Goal: Information Seeking & Learning: Learn about a topic

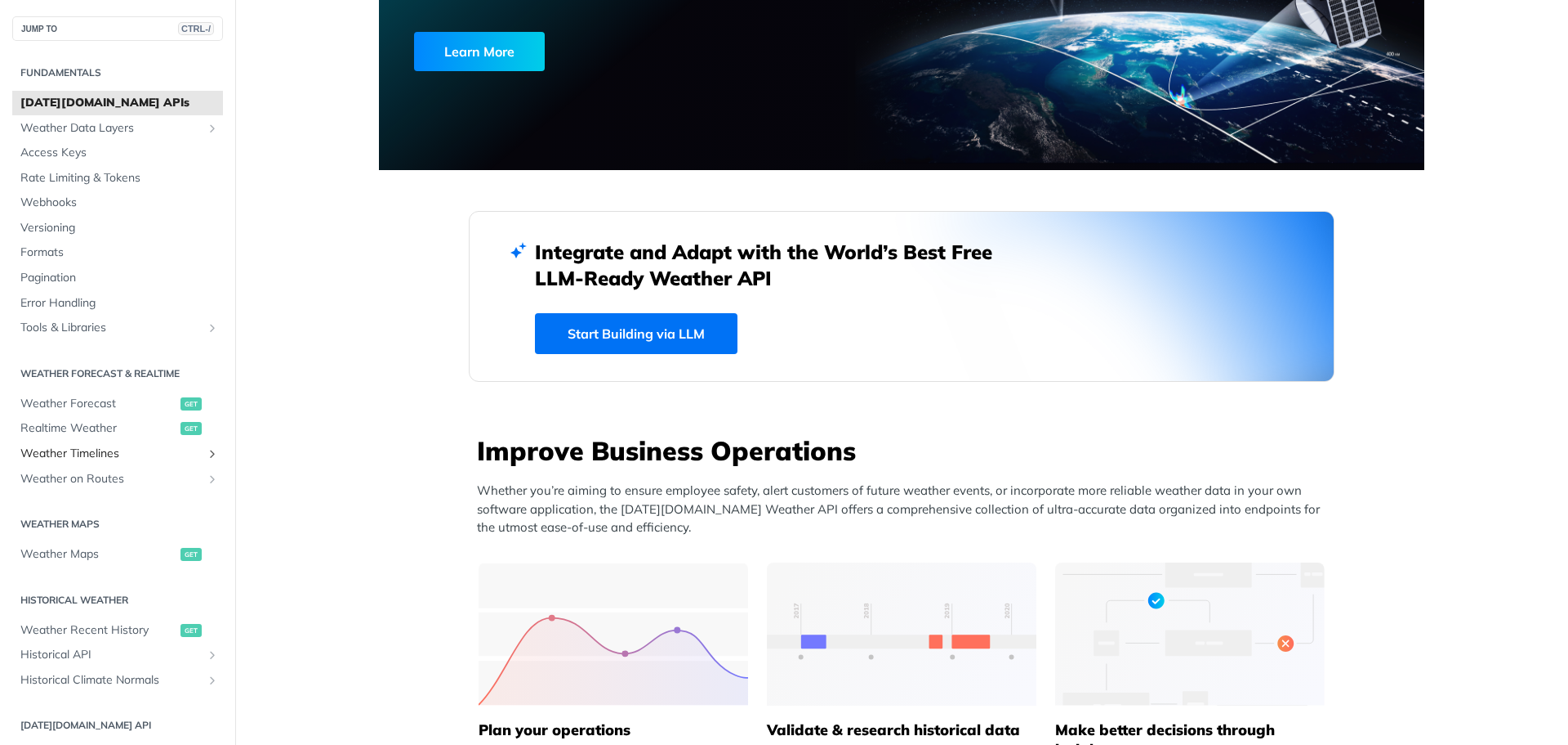
click at [101, 449] on span "Weather Timelines" at bounding box center [111, 454] width 182 height 16
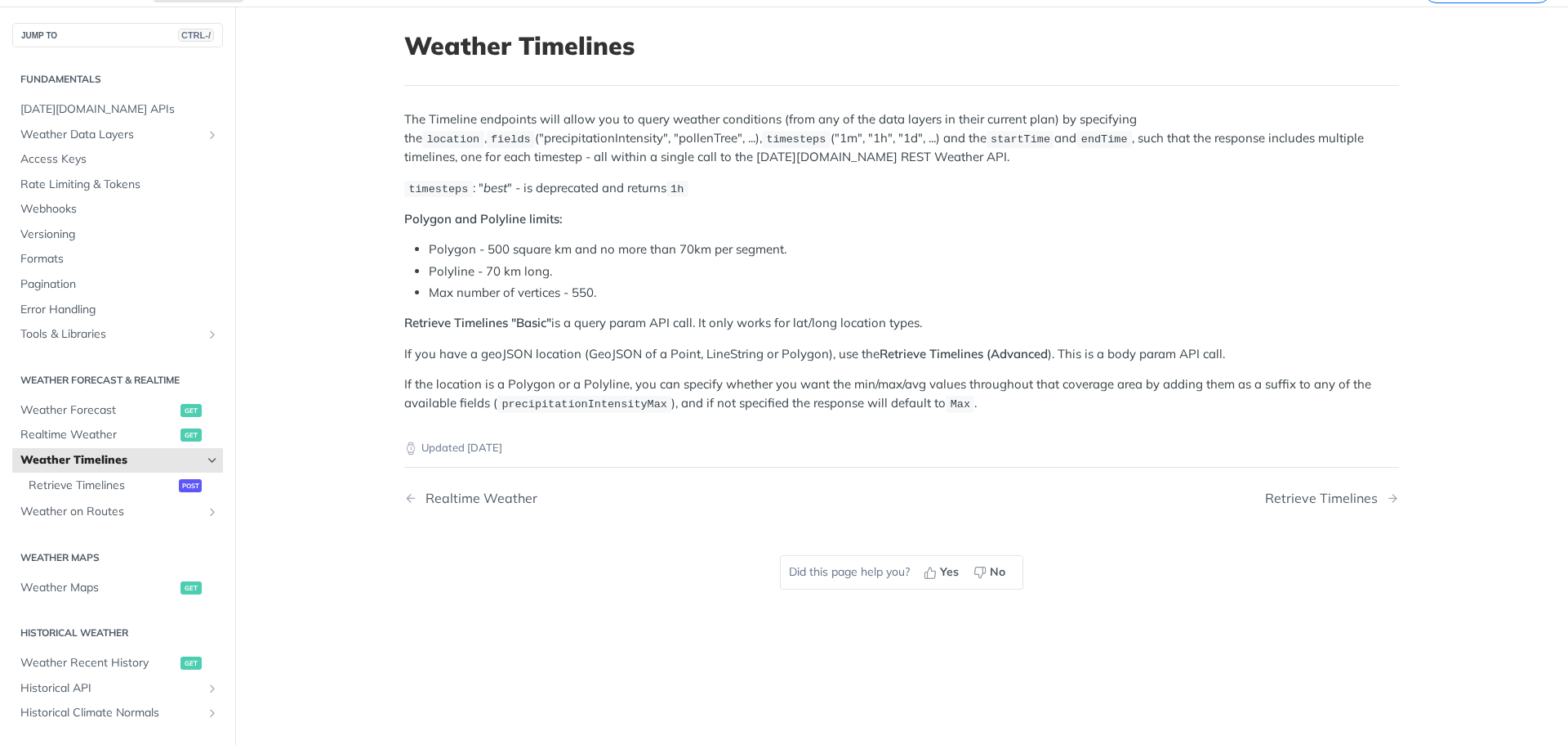
scroll to position [81, 0]
click at [1326, 489] on div "Retrieve Timelines" at bounding box center [1326, 497] width 121 height 16
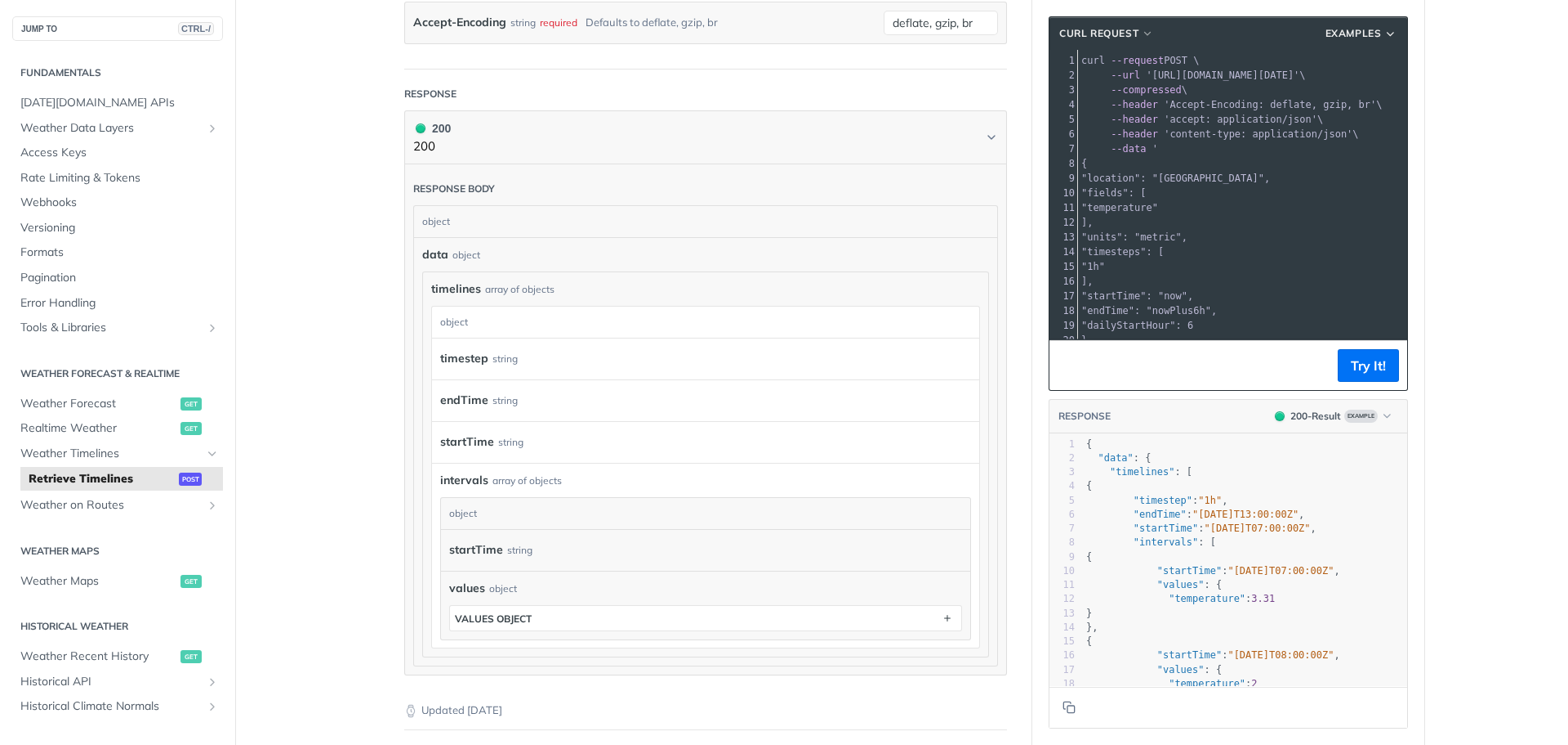
scroll to position [1226, 0]
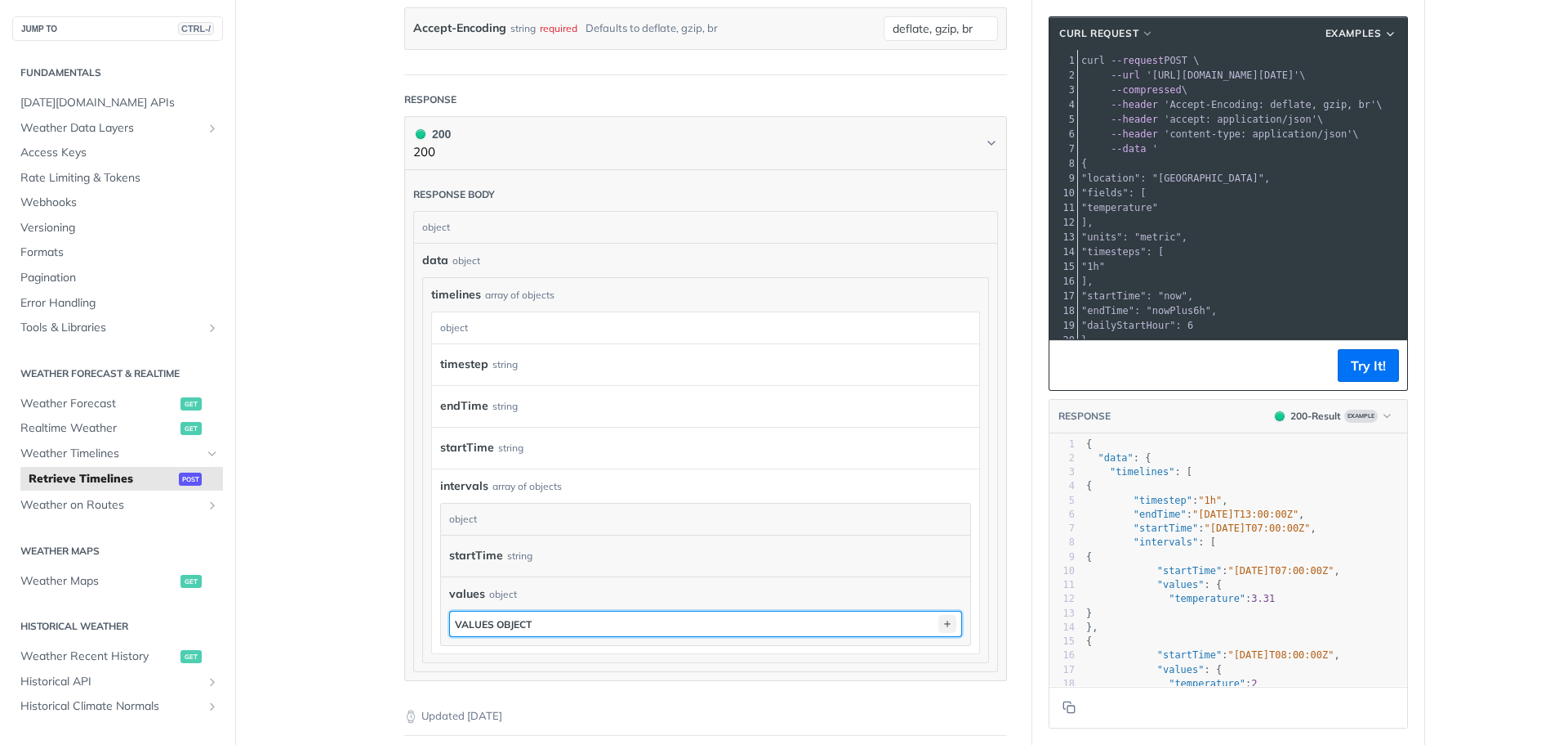
click at [938, 632] on icon "button" at bounding box center [948, 623] width 18 height 18
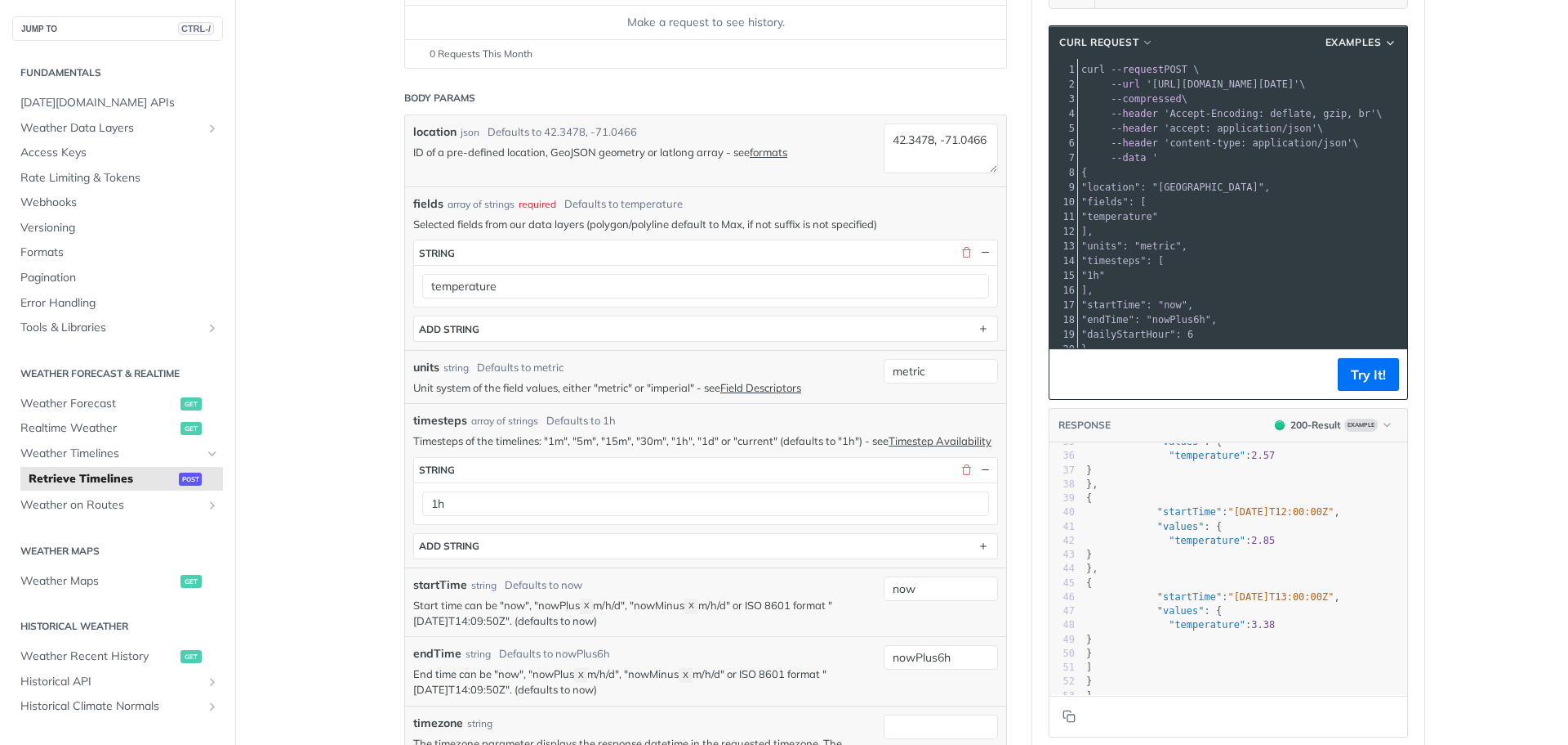
scroll to position [0, 0]
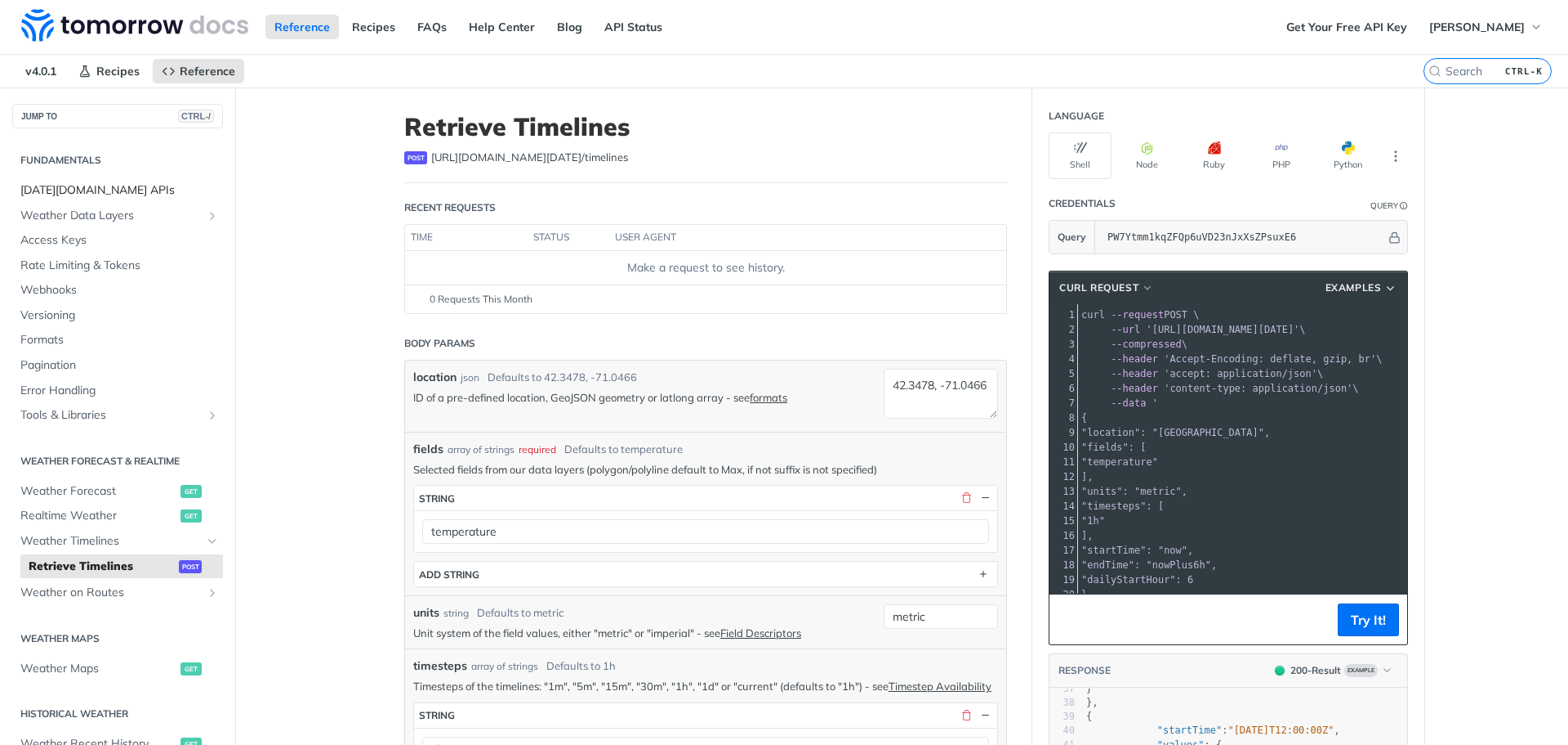
click at [95, 196] on span "[DATE][DOMAIN_NAME] APIs" at bounding box center [120, 191] width 199 height 16
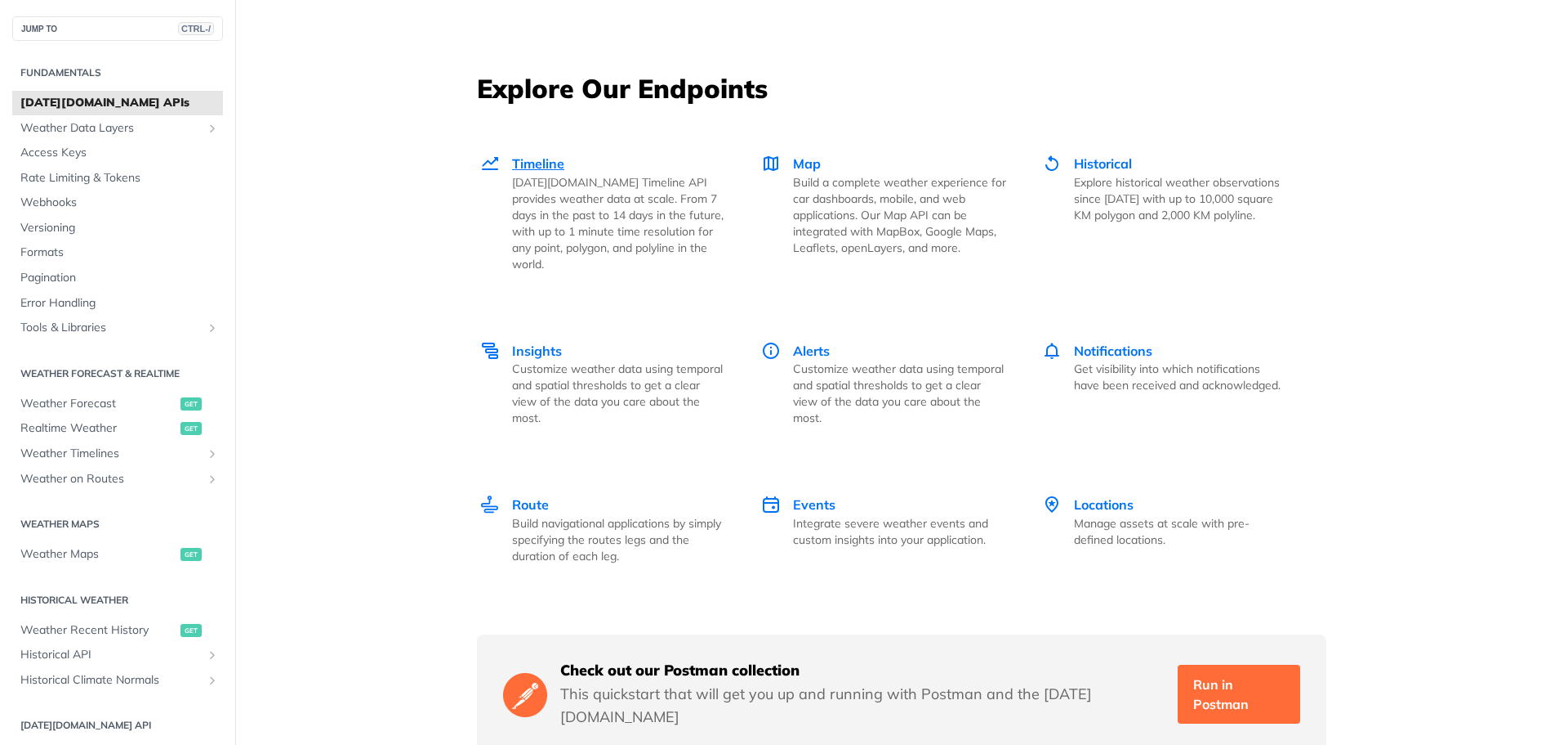
click at [519, 161] on span "Timeline" at bounding box center [538, 164] width 53 height 16
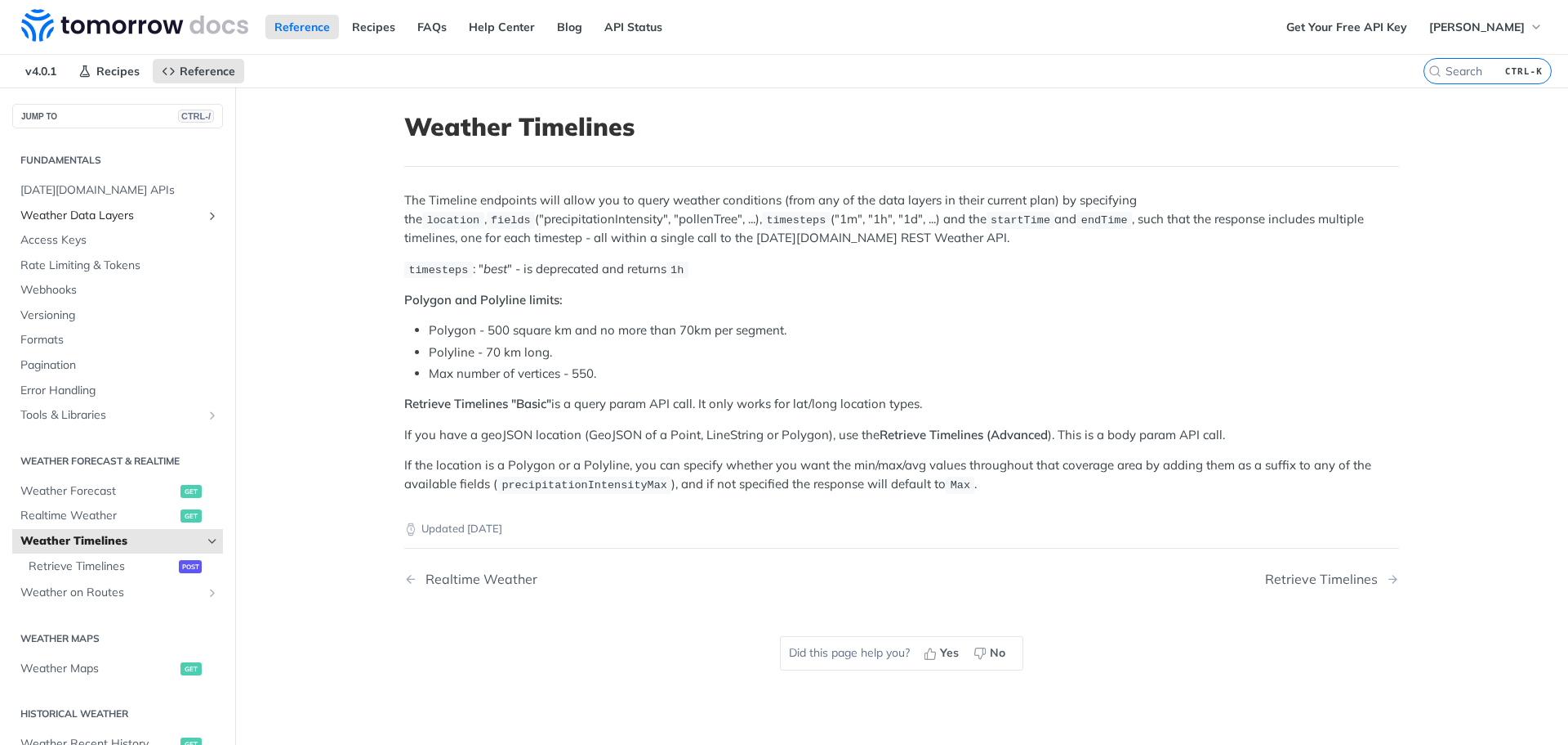
click at [131, 216] on span "Weather Data Layers" at bounding box center [111, 215] width 182 height 16
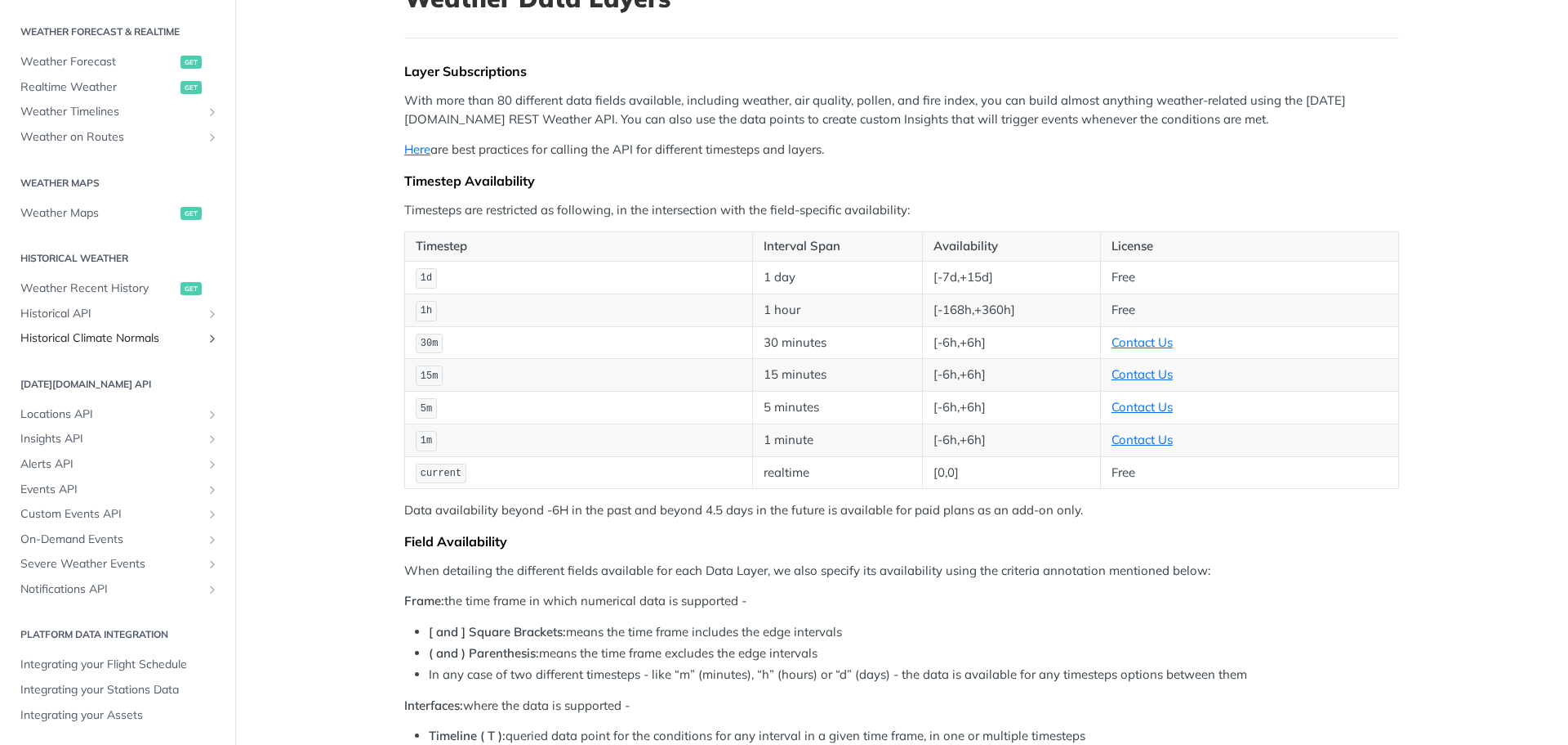
scroll to position [164, 0]
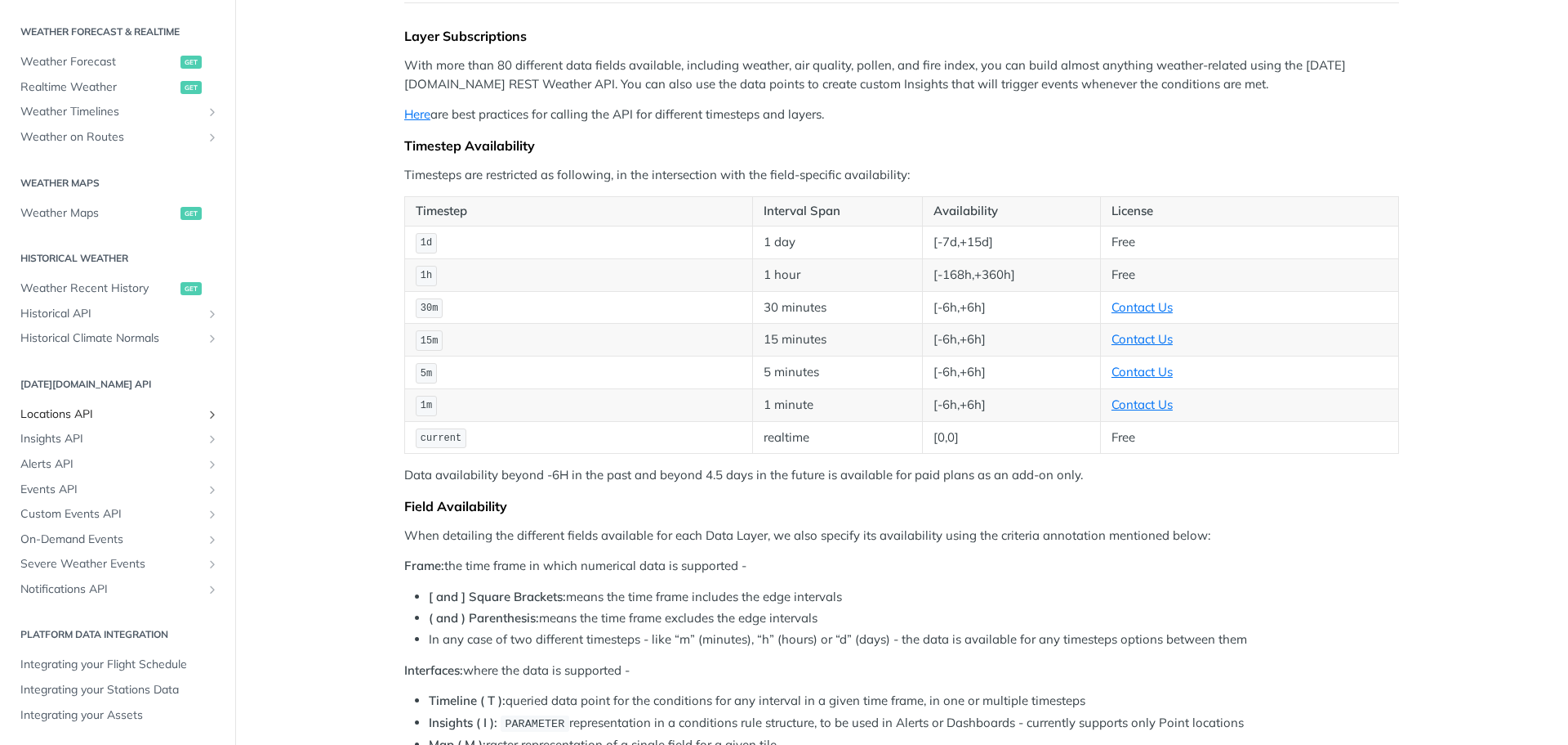
click at [205, 414] on icon "Show subpages for Locations API" at bounding box center [212, 414] width 13 height 13
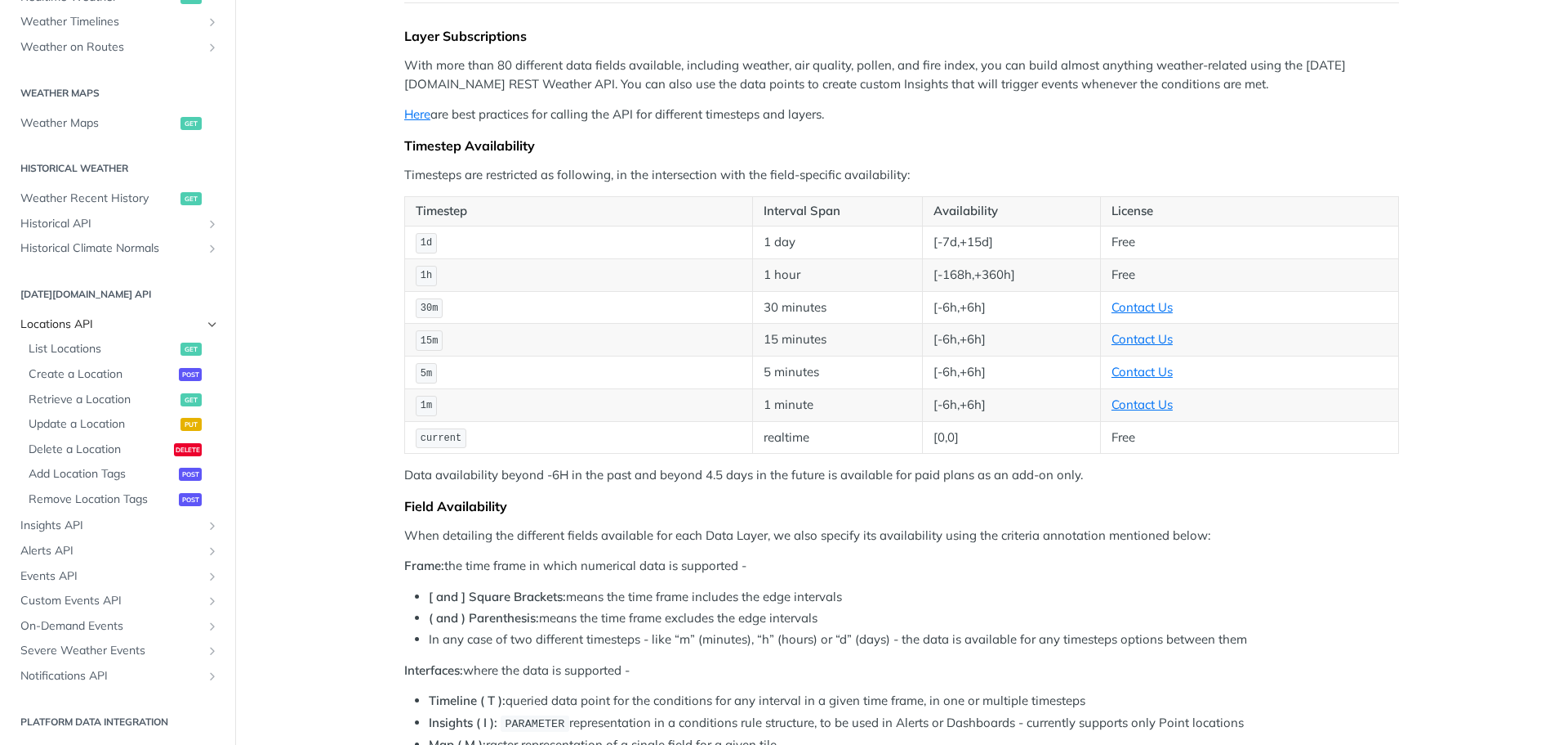
scroll to position [906, 0]
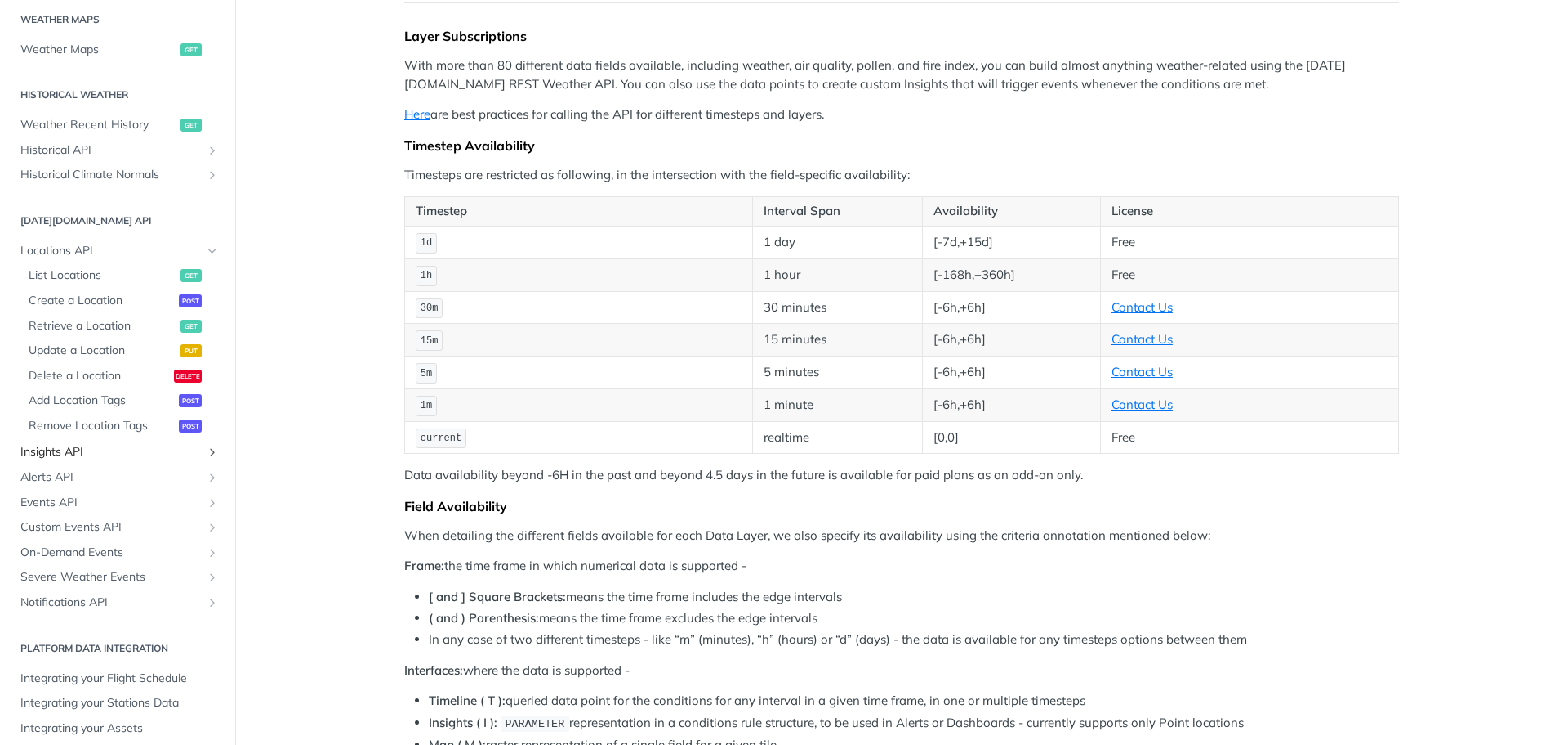
click at [205, 450] on icon "Show subpages for Insights API" at bounding box center [212, 452] width 13 height 13
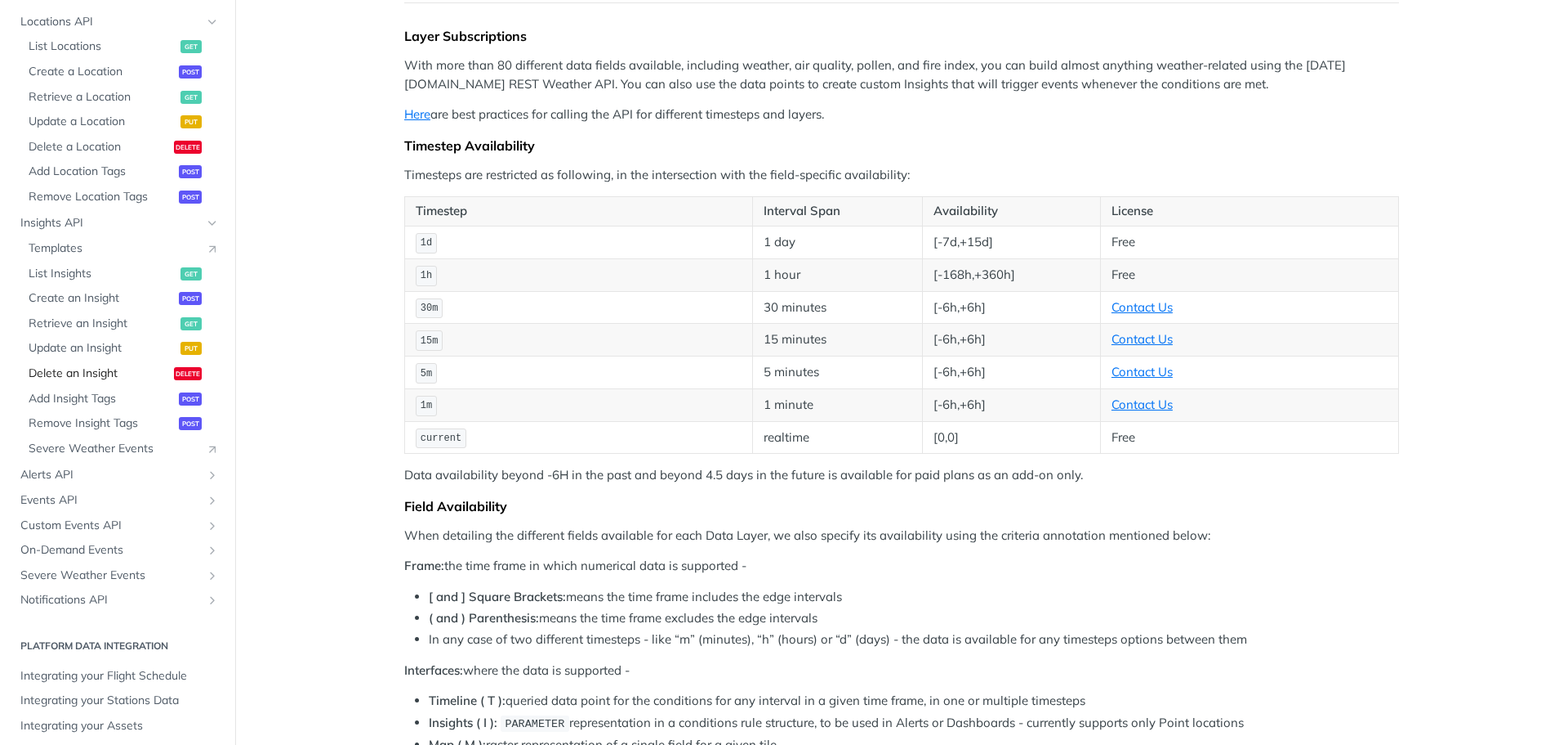
scroll to position [1146, 0]
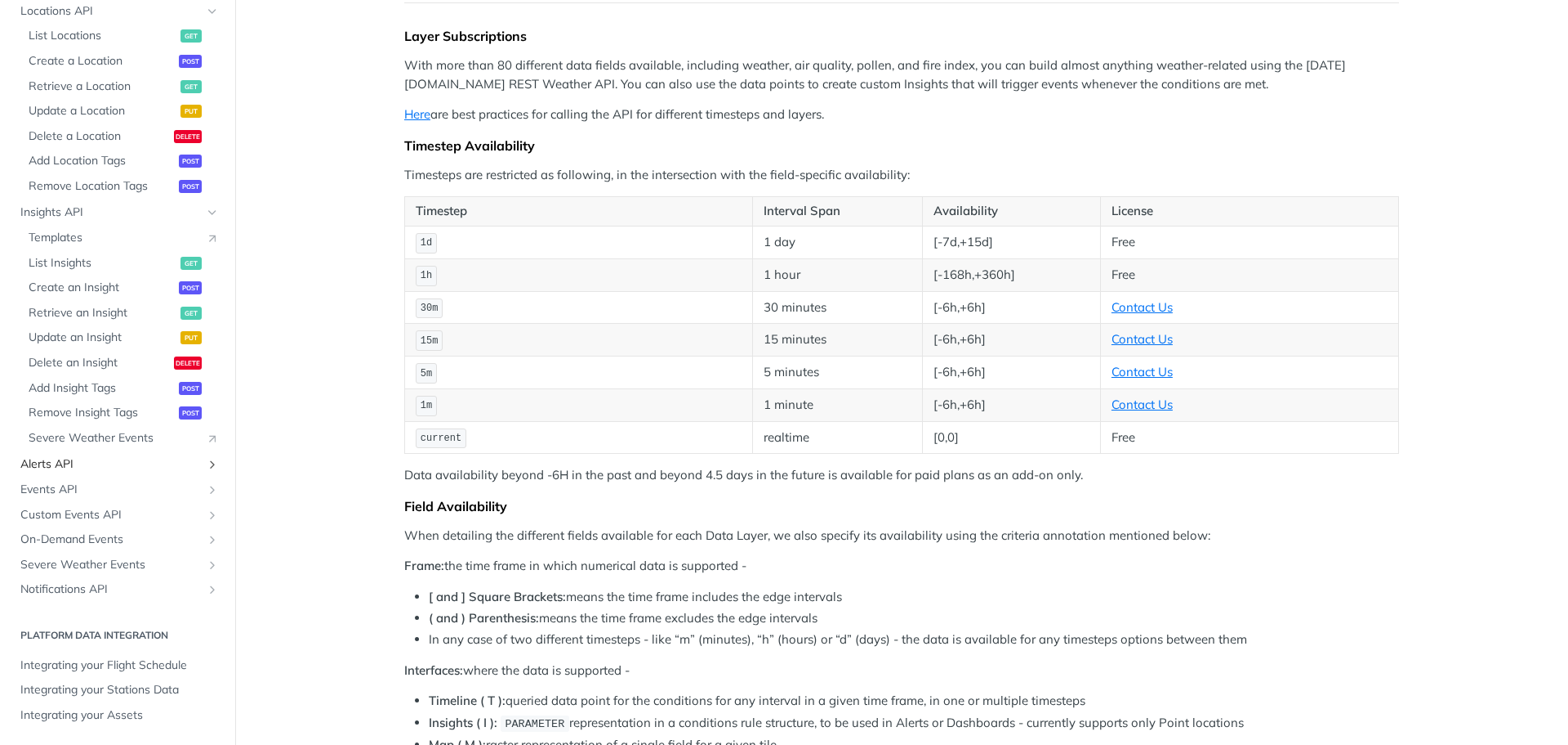
click at [205, 467] on icon "Show subpages for Alerts API" at bounding box center [212, 465] width 13 height 13
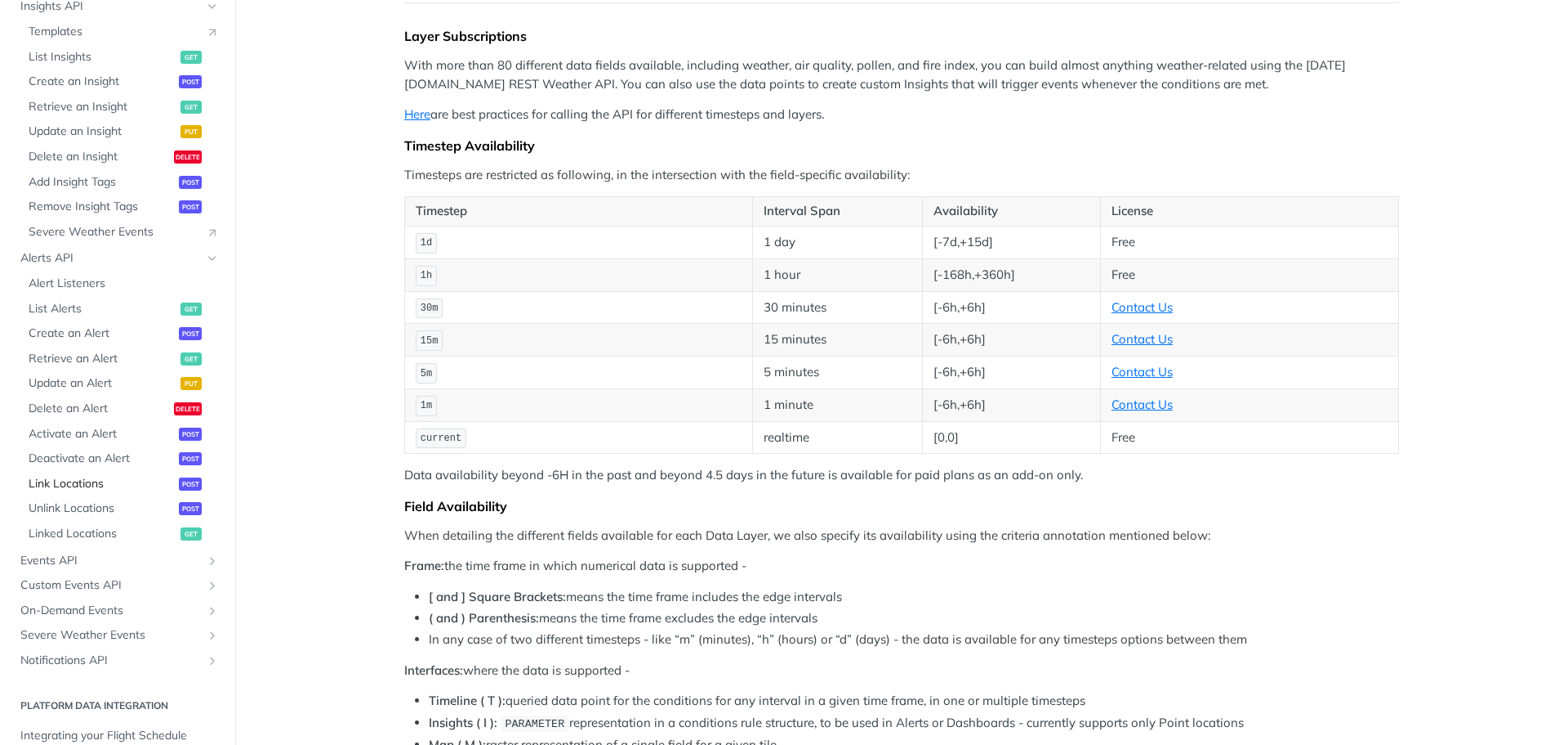
scroll to position [1423, 0]
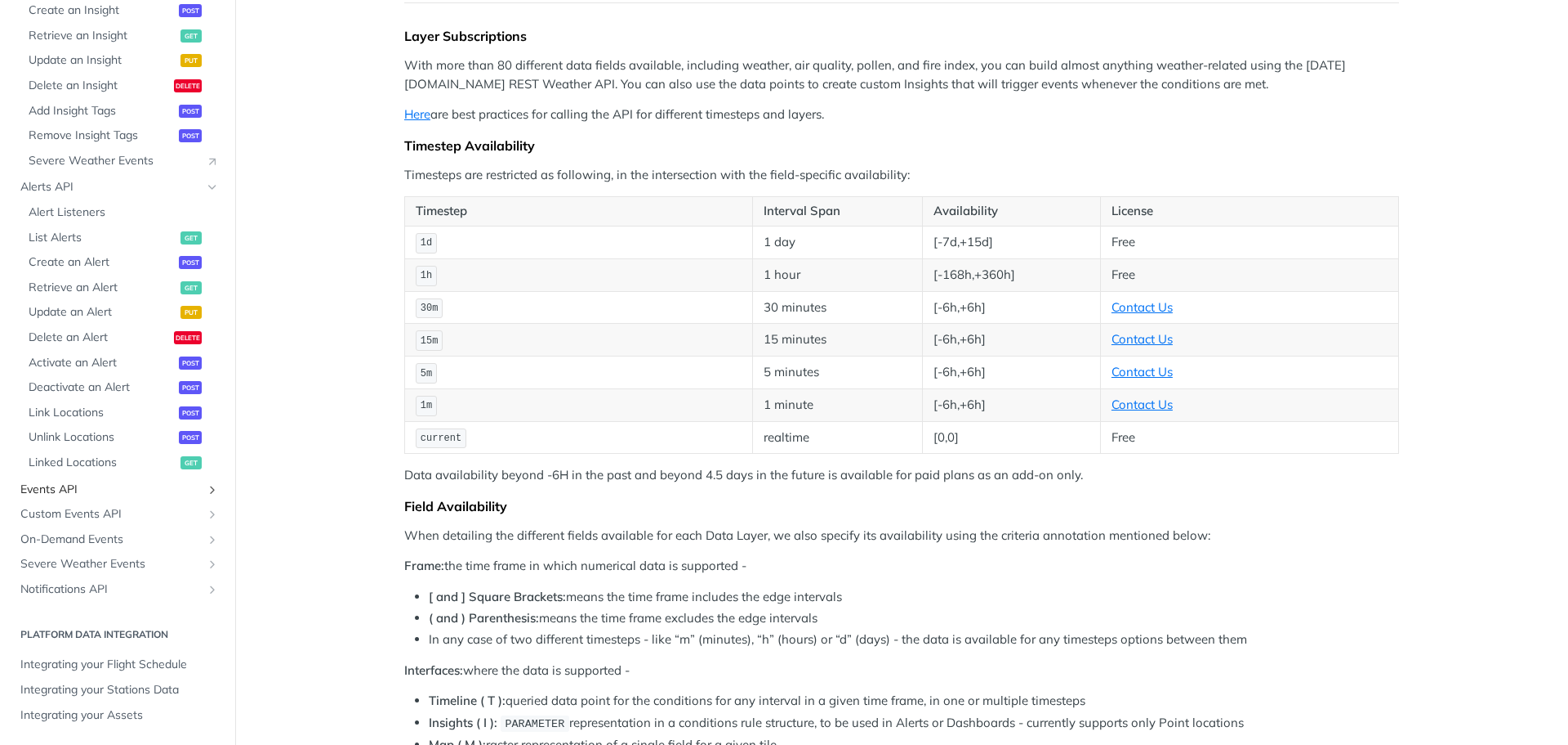
click at [205, 487] on icon "Show subpages for Events API" at bounding box center [212, 489] width 13 height 13
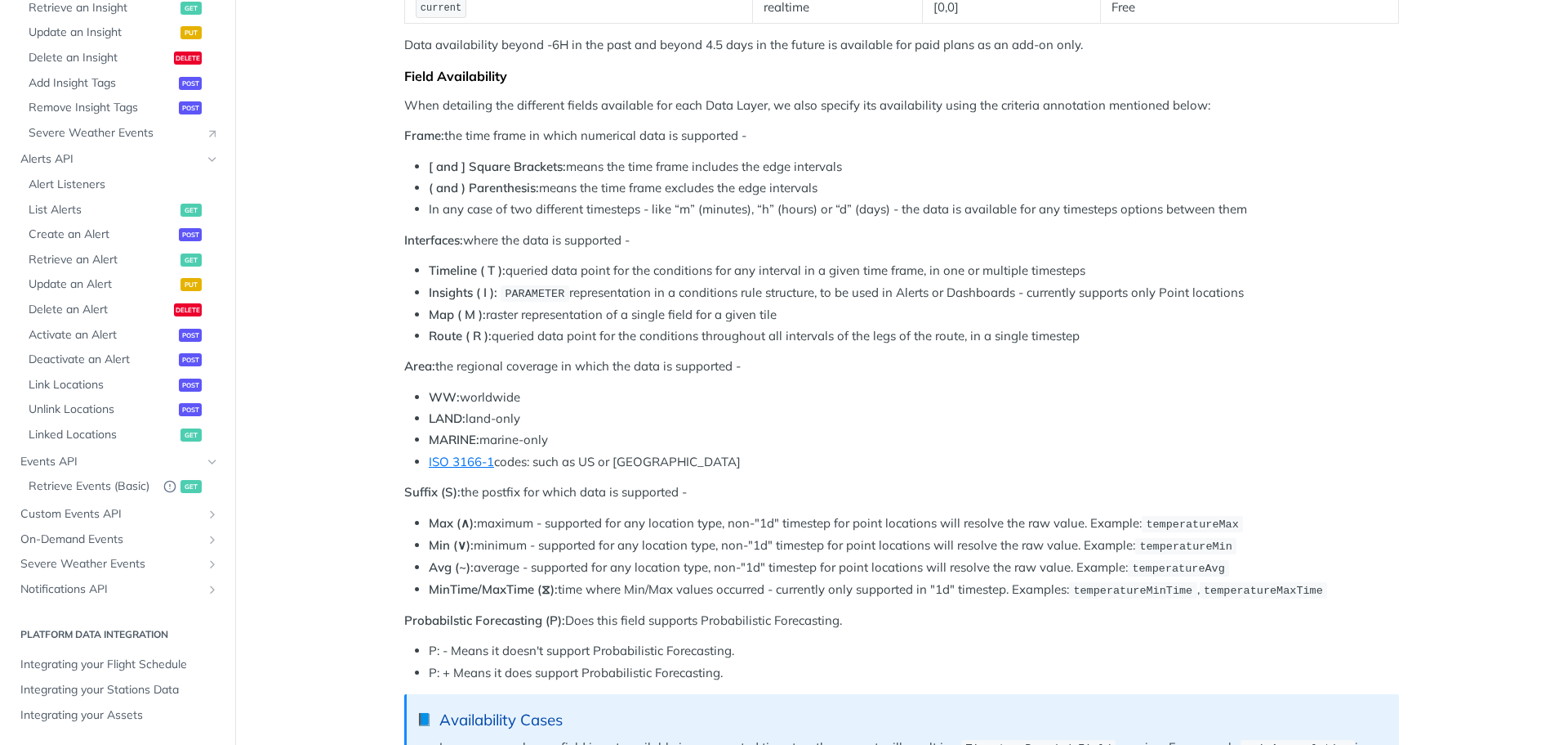
scroll to position [0, 0]
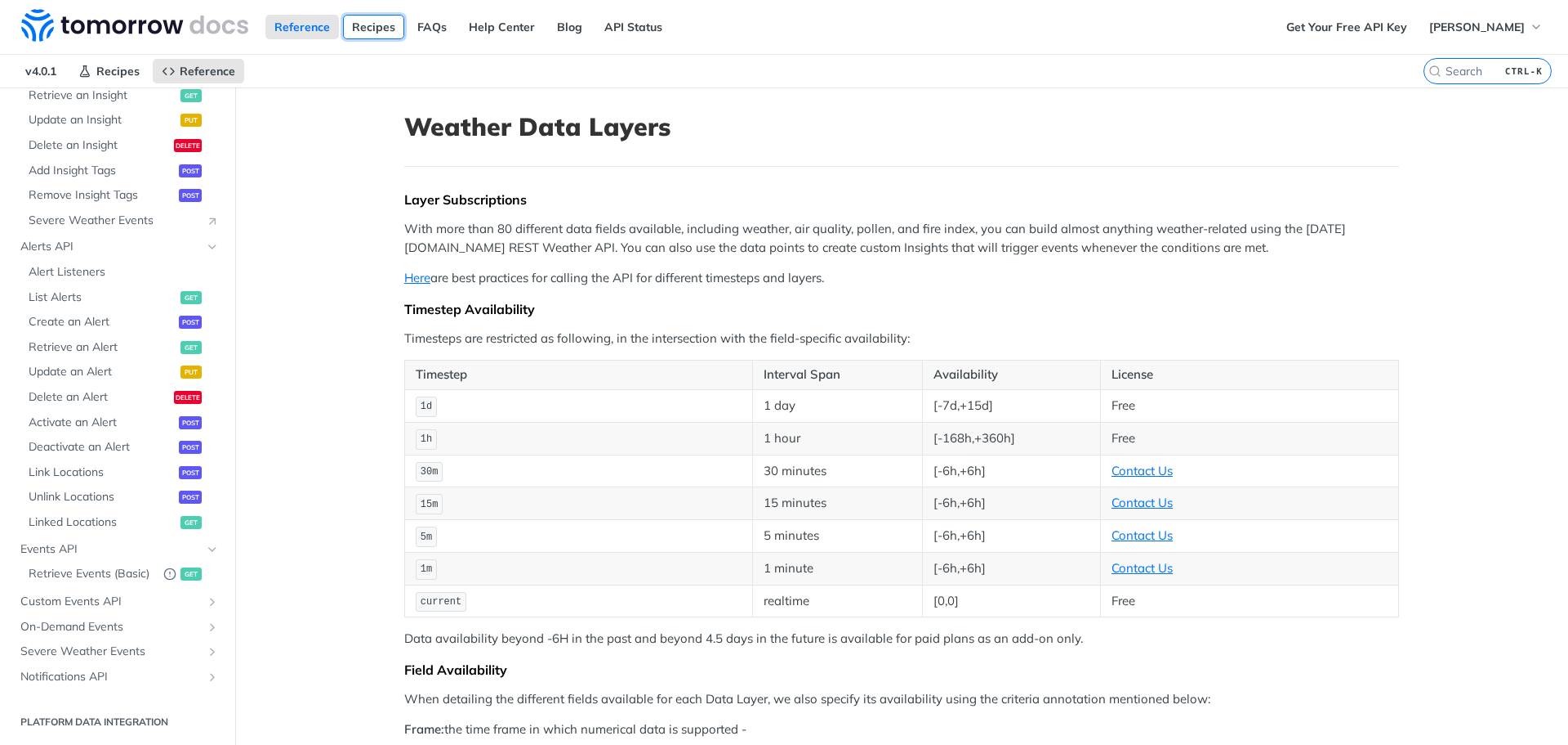
click at [379, 26] on link "Recipes" at bounding box center [373, 27] width 62 height 25
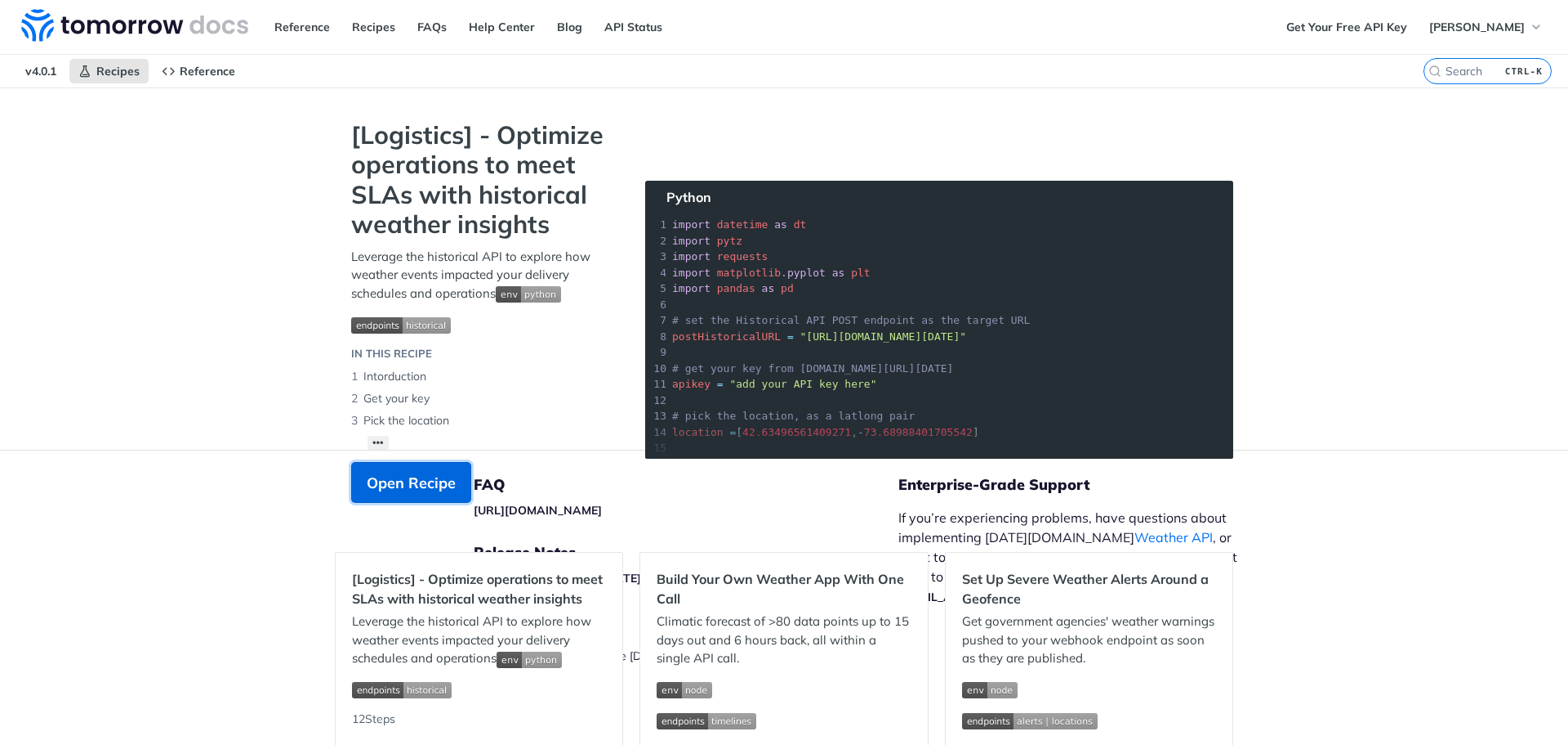
click at [394, 471] on button "Open Recipe" at bounding box center [411, 483] width 120 height 41
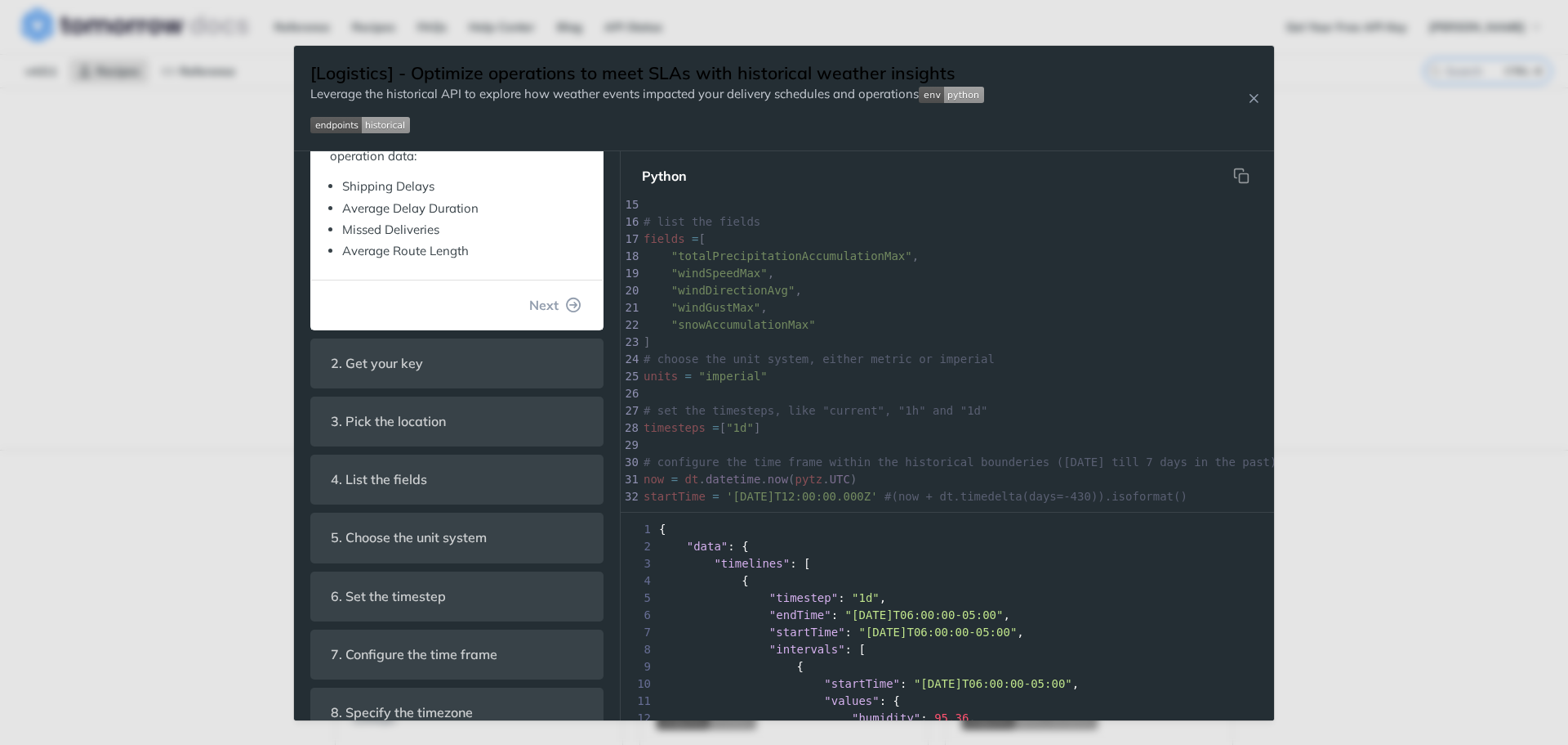
scroll to position [490, 0]
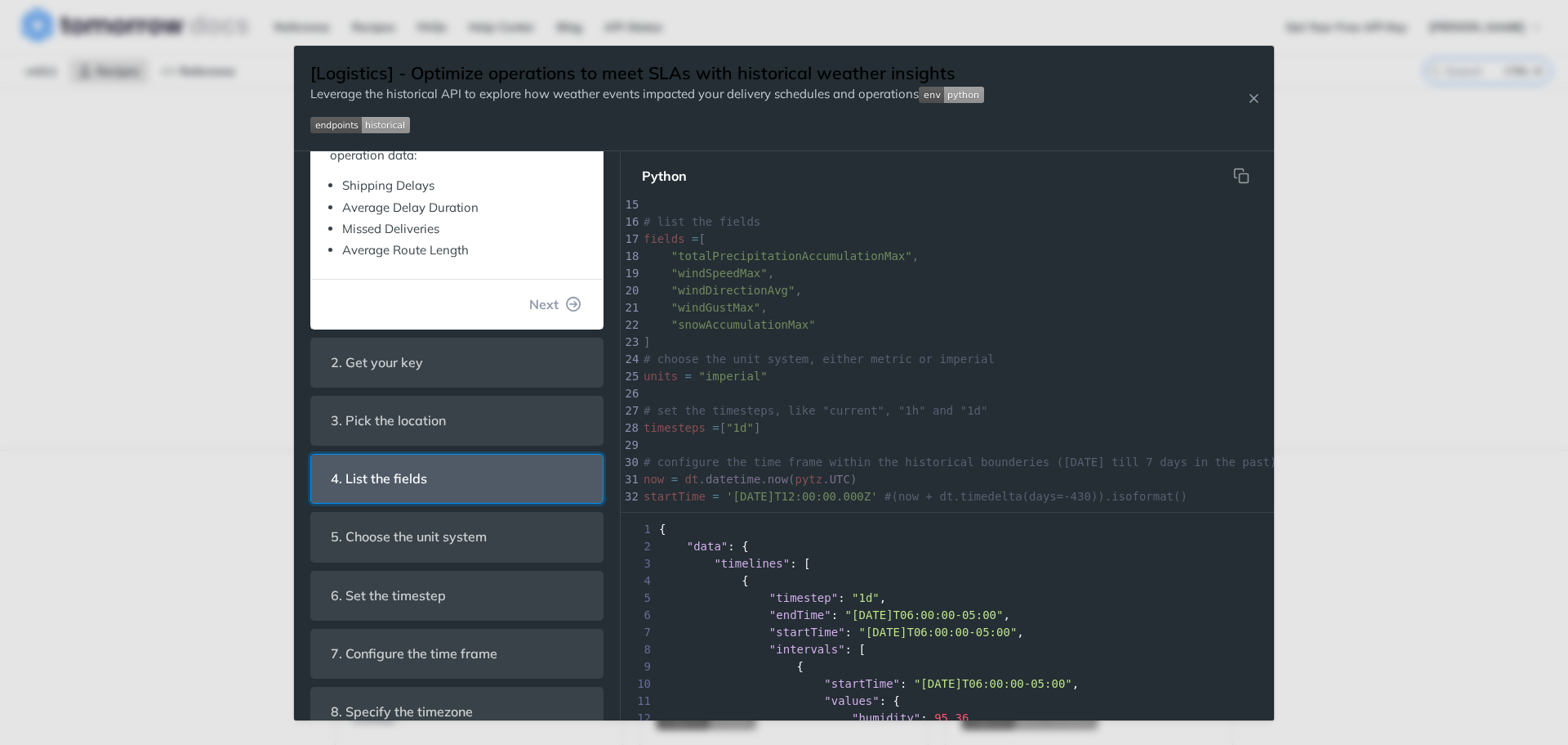
click at [453, 495] on header "4. List the fields" at bounding box center [457, 479] width 292 height 49
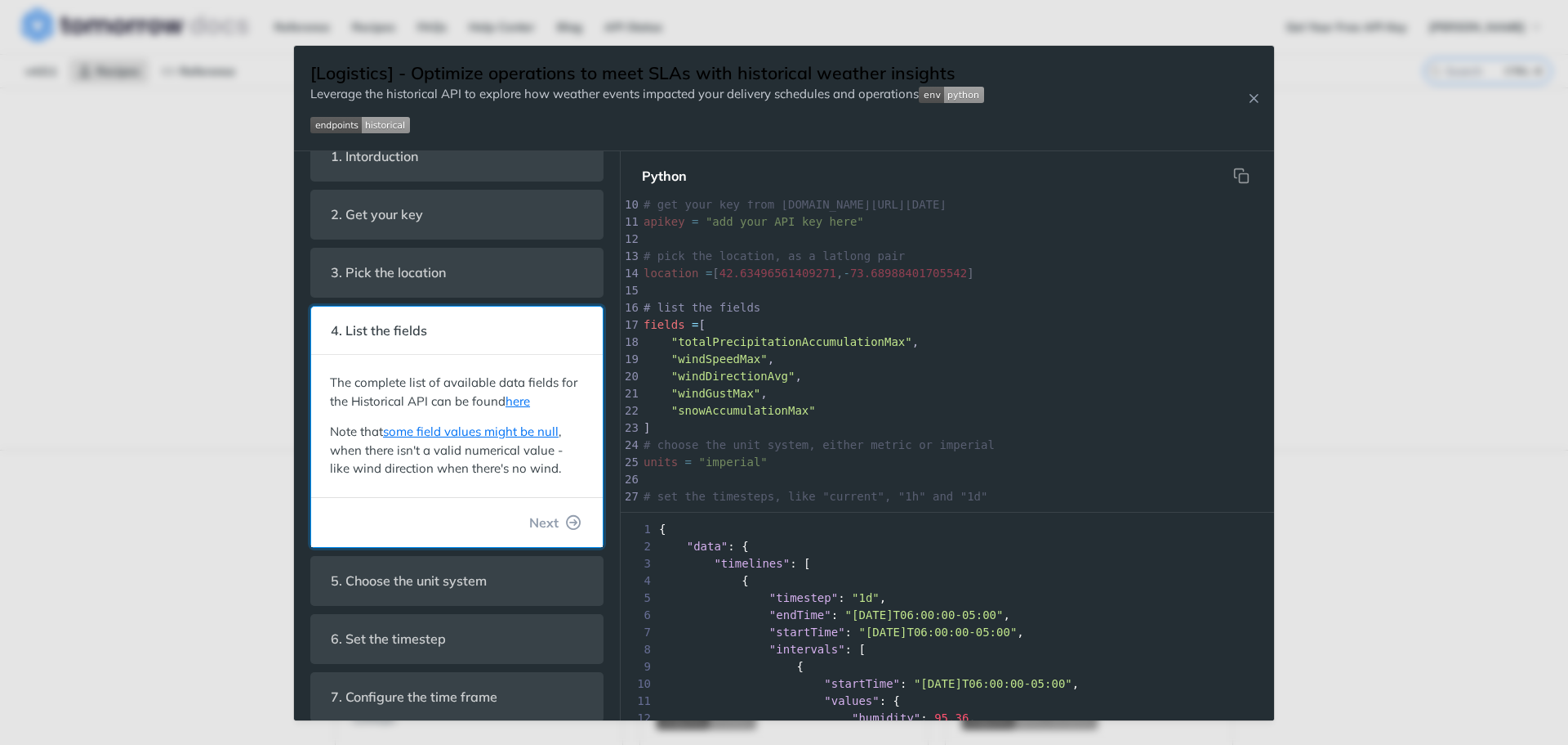
scroll to position [35, 0]
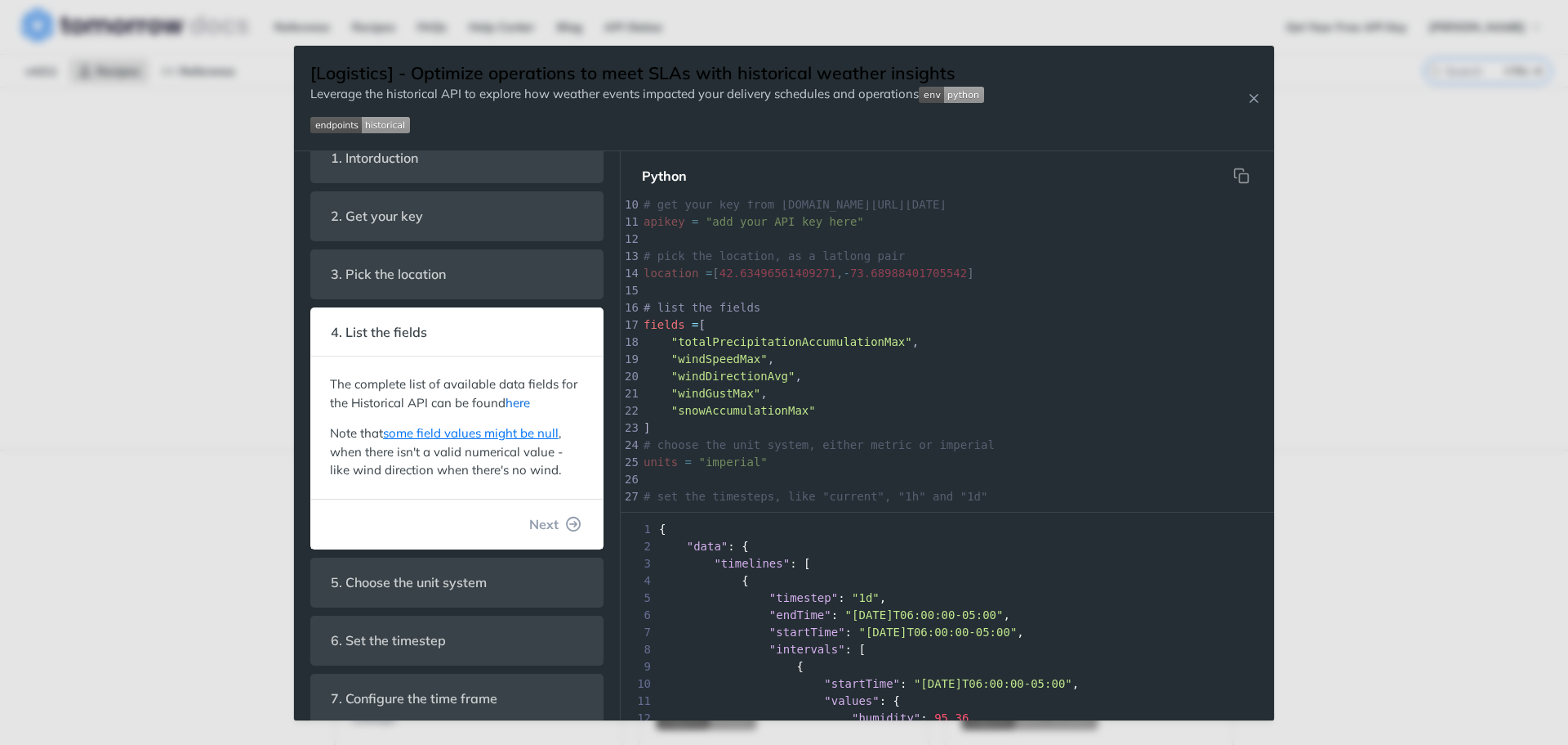
click at [530, 402] on link "here" at bounding box center [518, 402] width 25 height 16
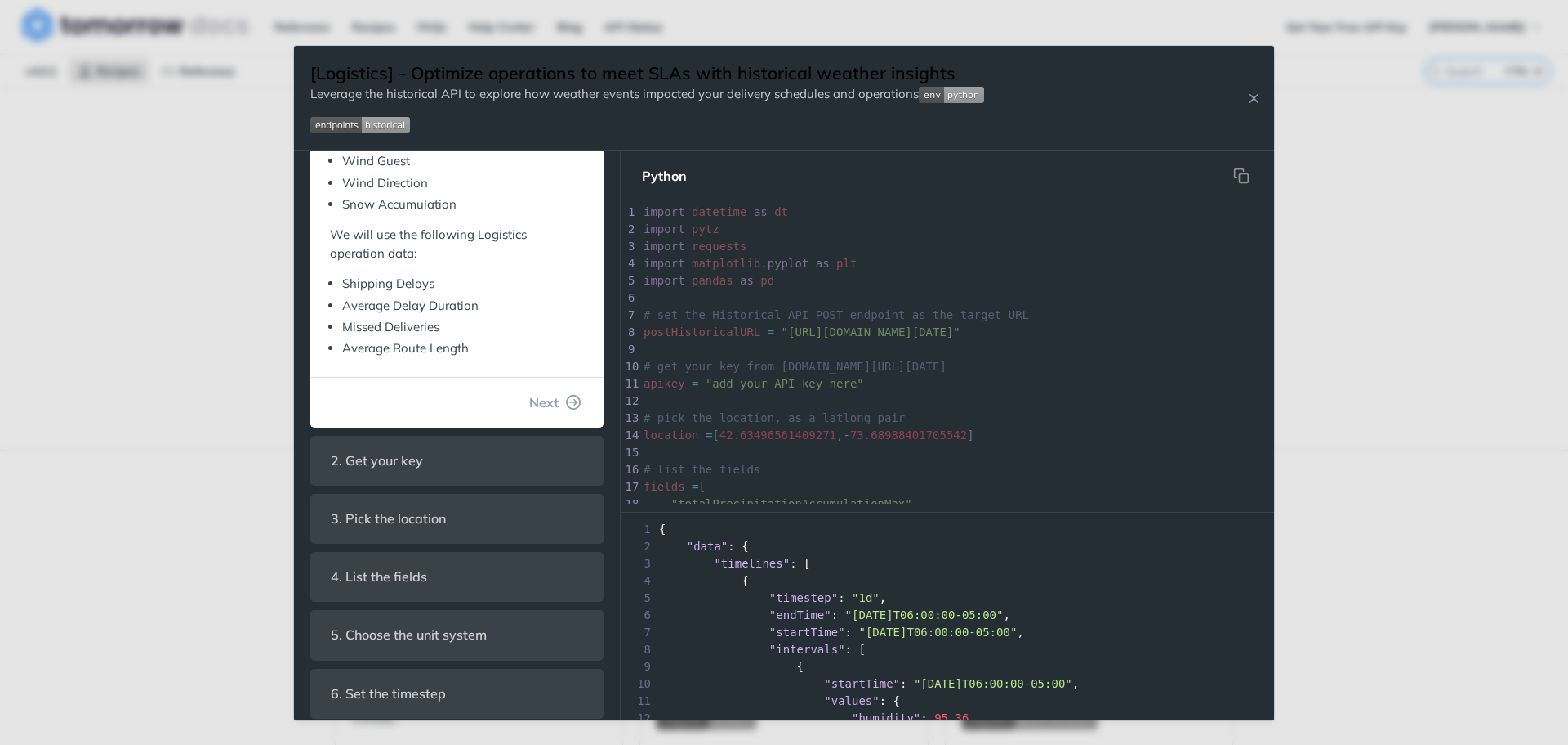
scroll to position [490, 0]
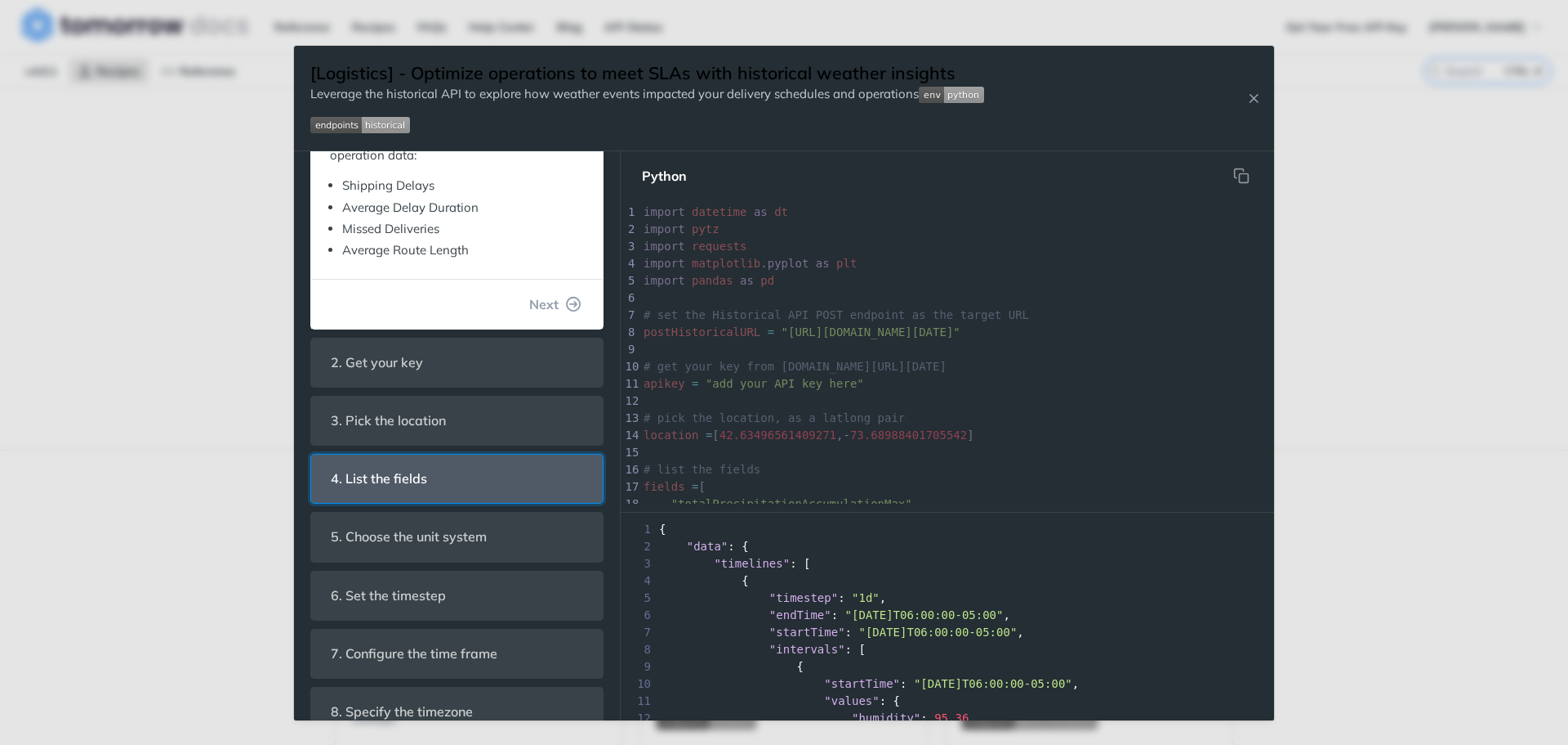
click at [459, 480] on header "4. List the fields" at bounding box center [457, 479] width 292 height 49
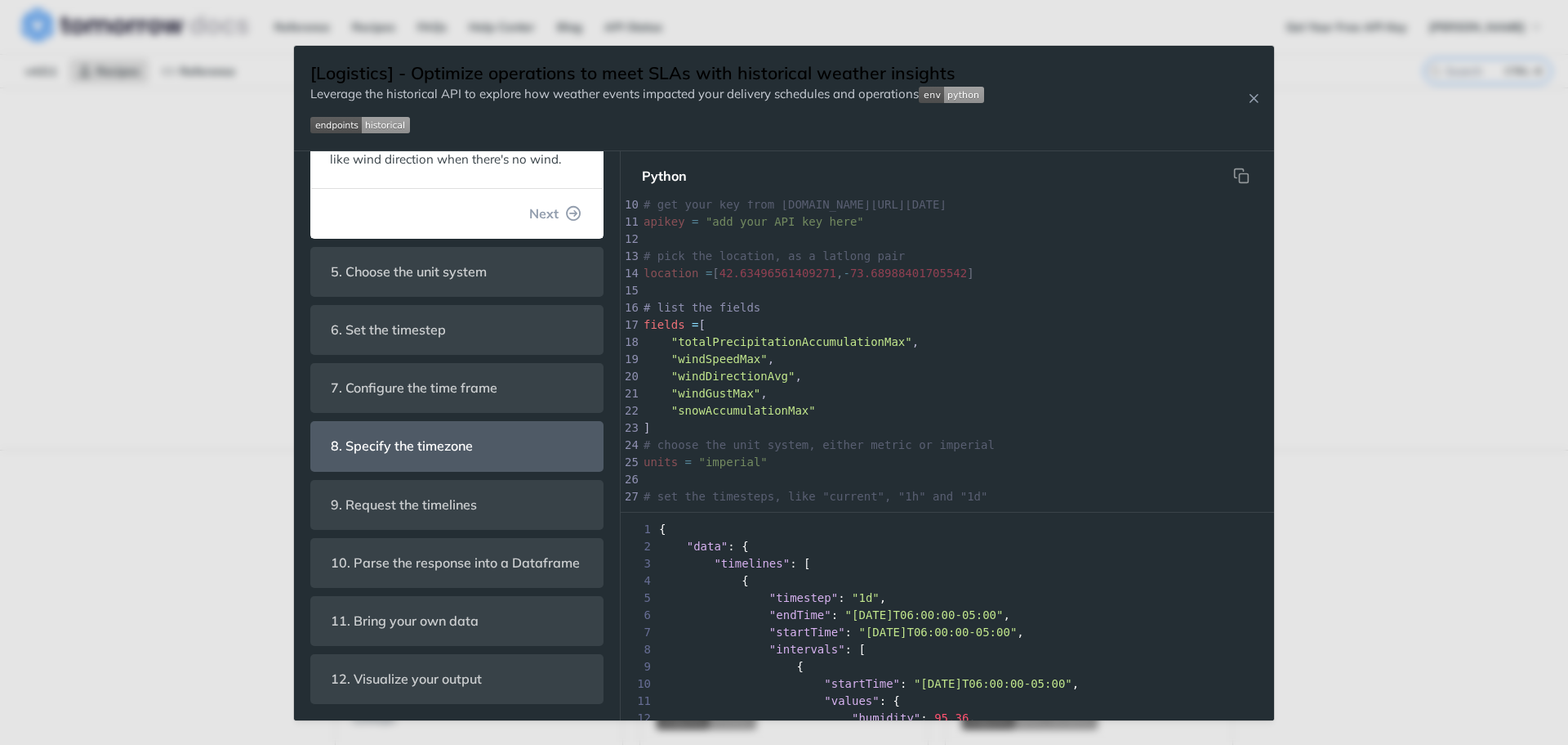
scroll to position [0, 0]
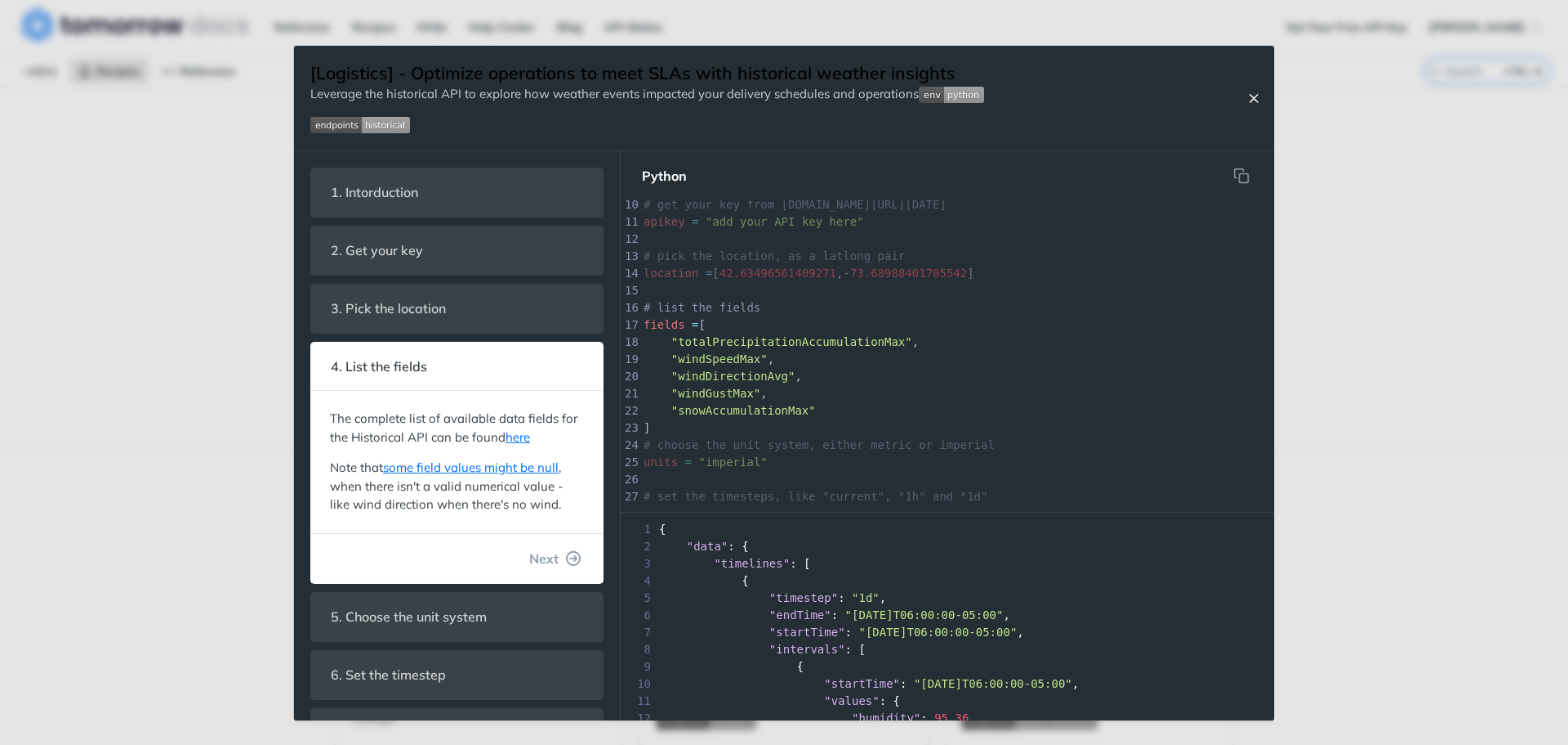
click at [1247, 94] on icon "Close Recipe" at bounding box center [1254, 98] width 15 height 15
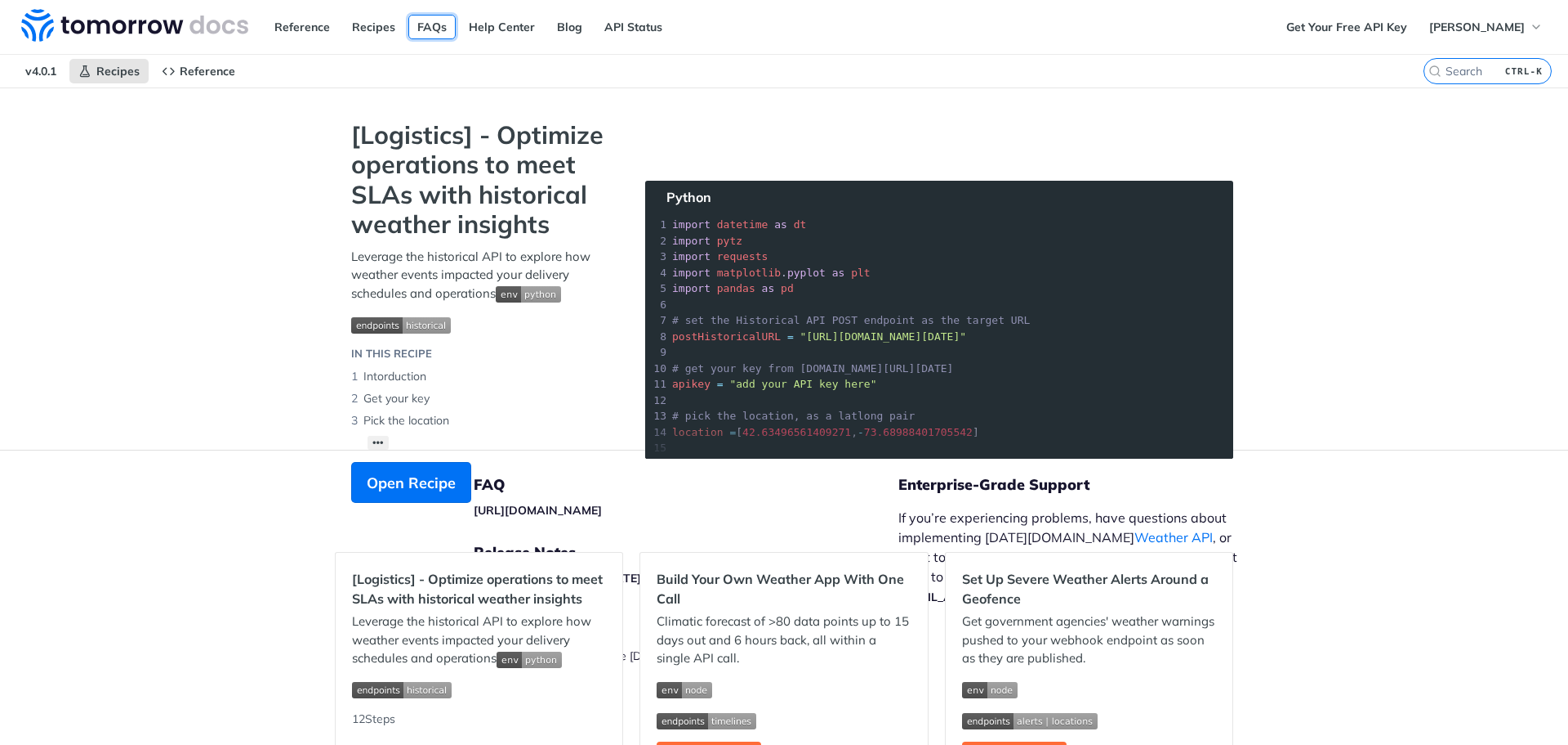
click at [432, 30] on link "FAQs" at bounding box center [432, 27] width 48 height 25
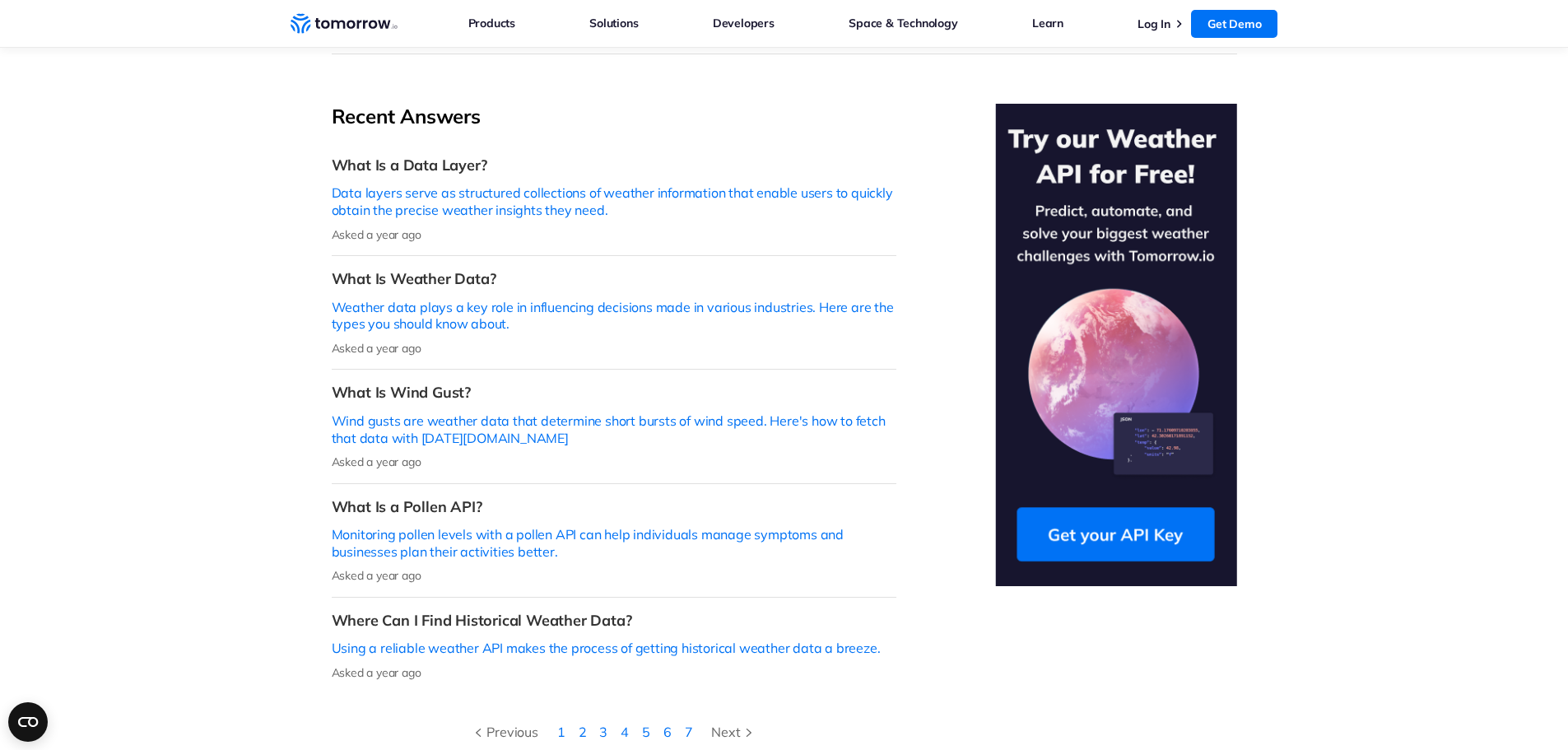
scroll to position [411, 0]
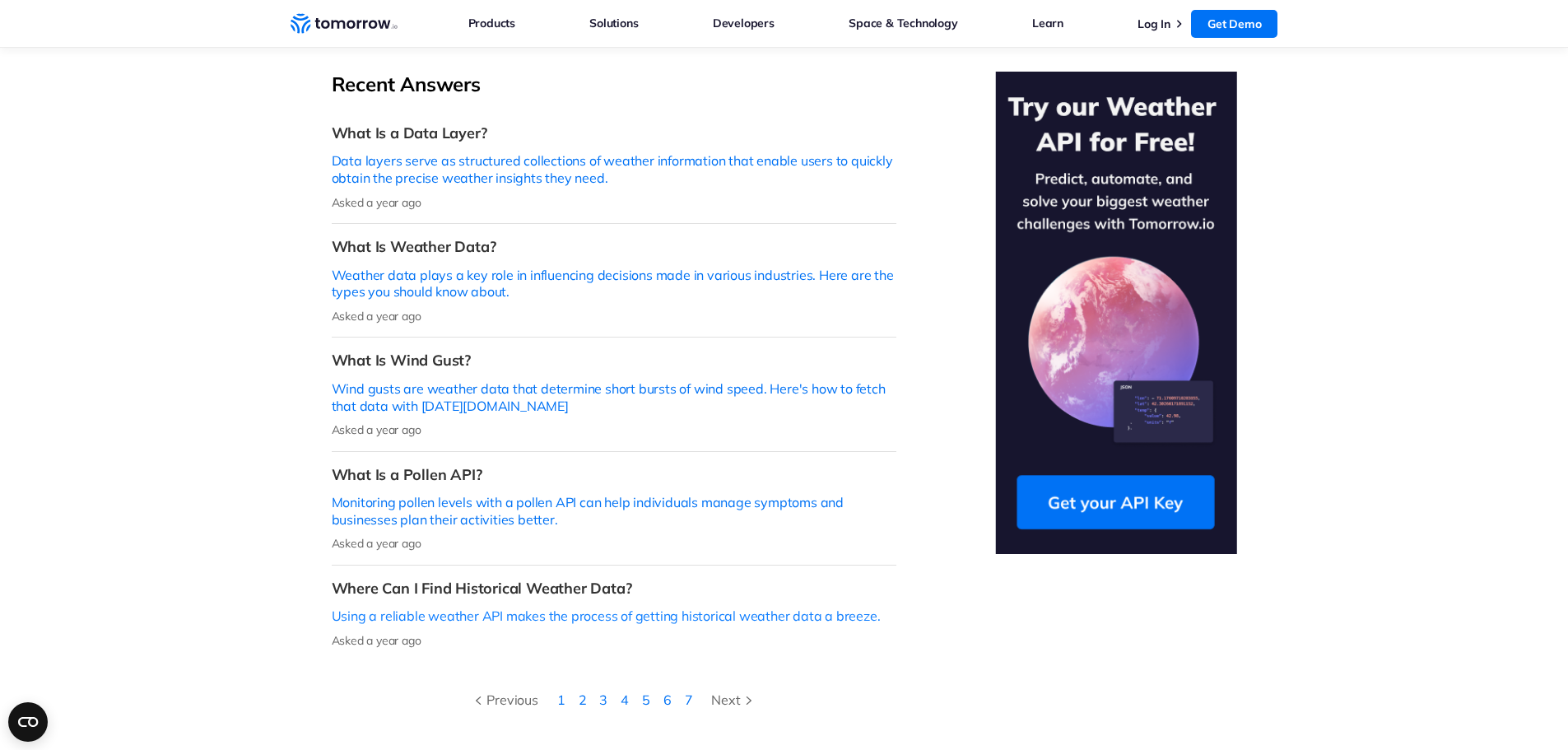
click at [561, 608] on p "Using a reliable weather API makes the process of getting historical weather da…" at bounding box center [614, 616] width 565 height 17
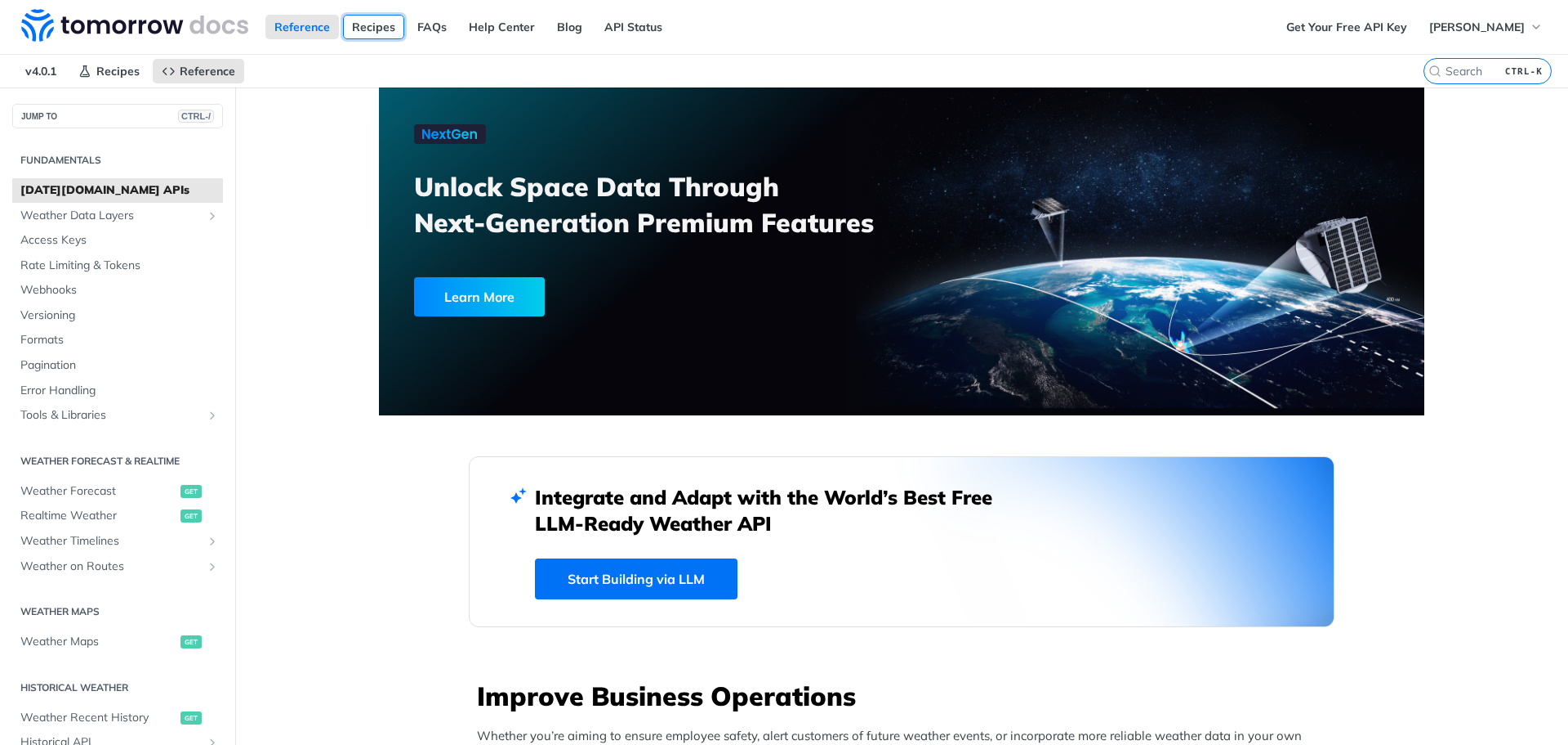
click at [362, 30] on link "Recipes" at bounding box center [373, 27] width 62 height 25
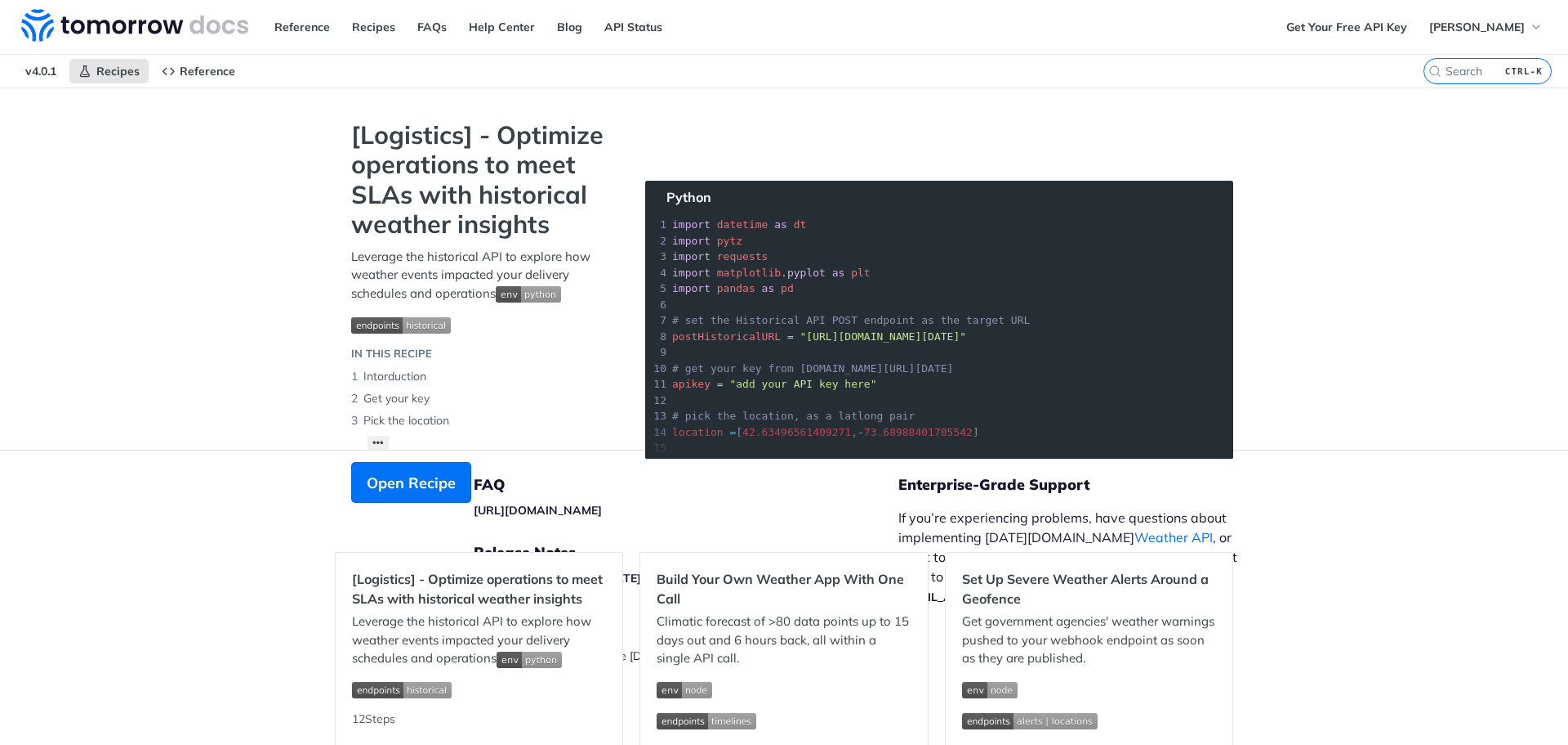
scroll to position [81, 0]
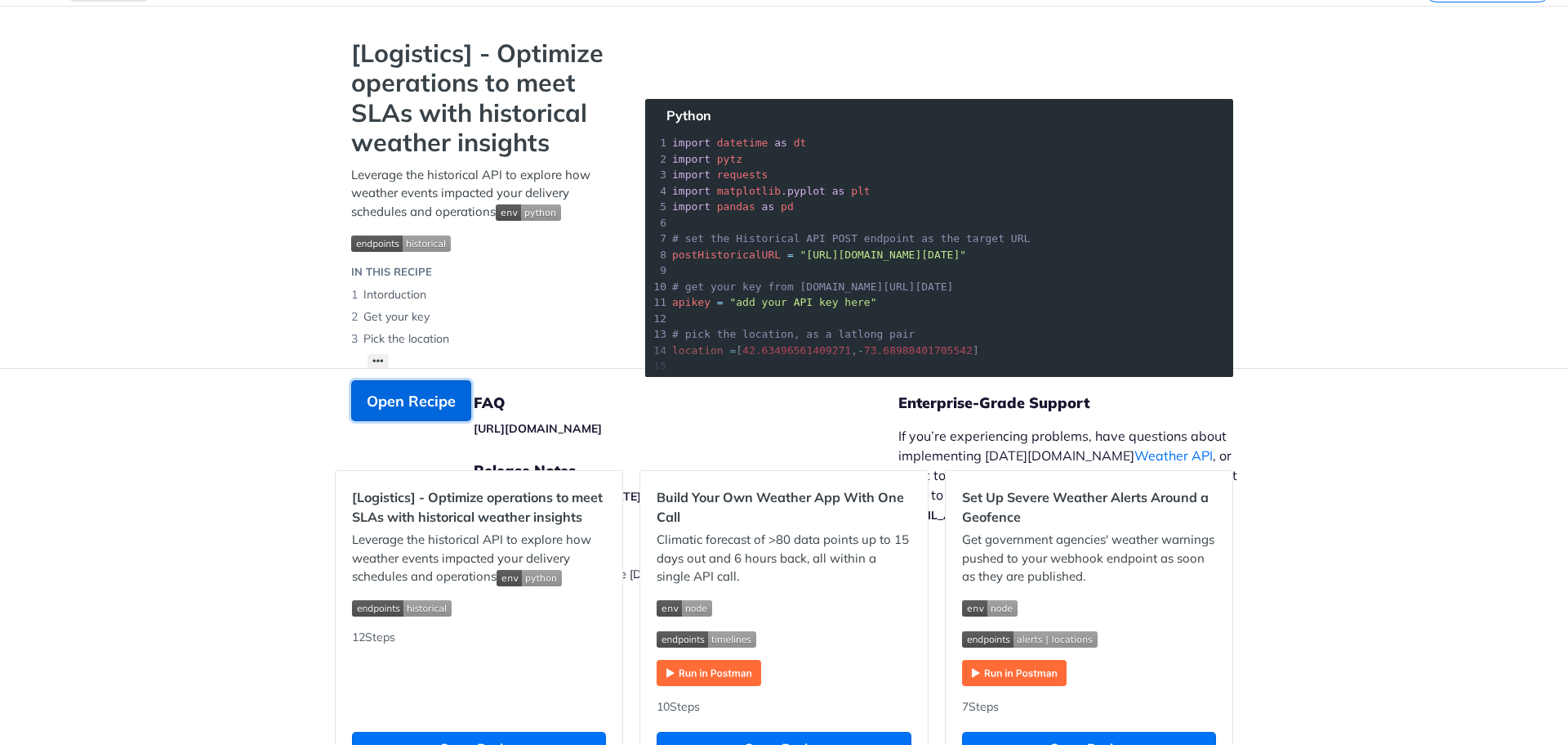
click at [427, 400] on span "Open Recipe" at bounding box center [411, 400] width 89 height 22
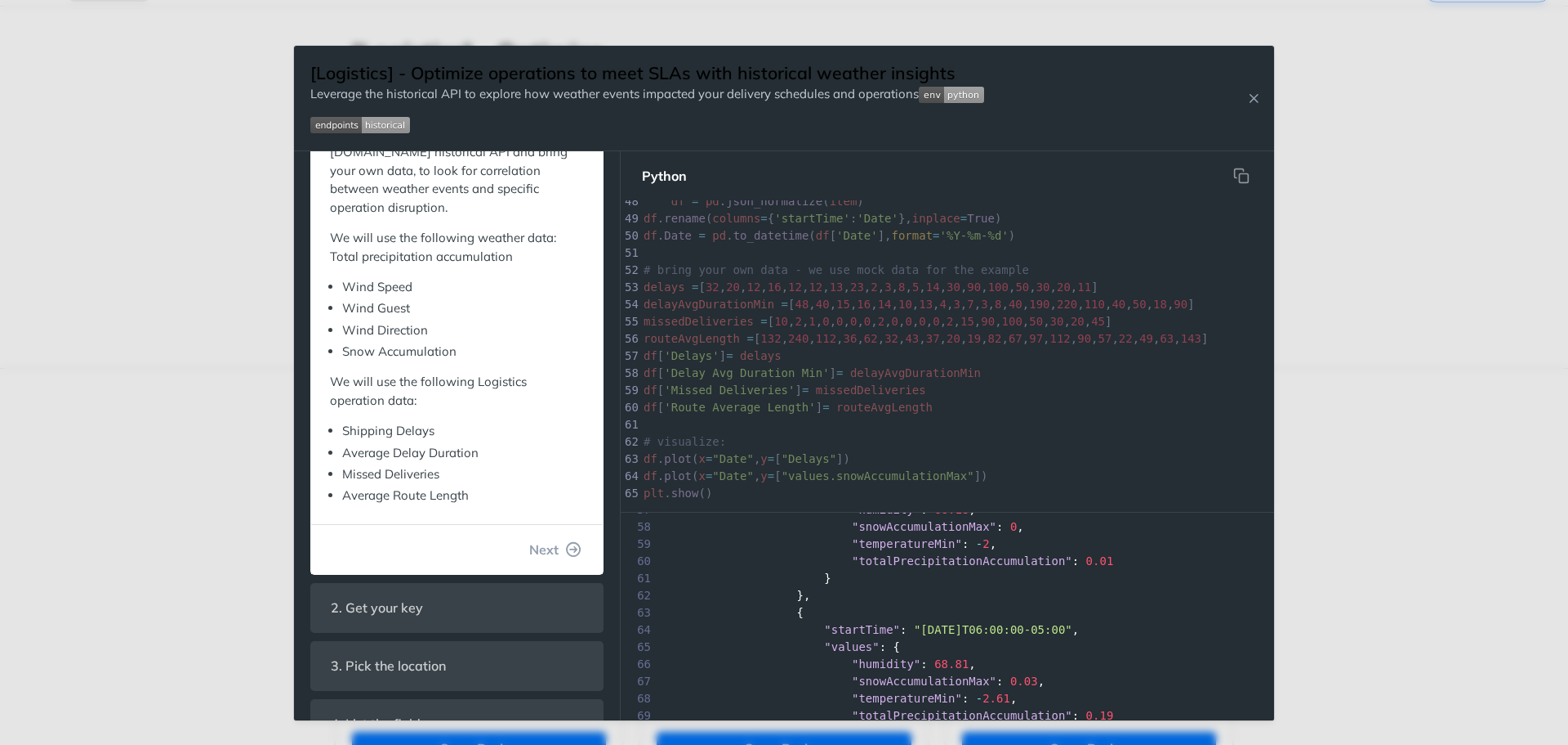
scroll to position [889, 0]
